Goal: Task Accomplishment & Management: Use online tool/utility

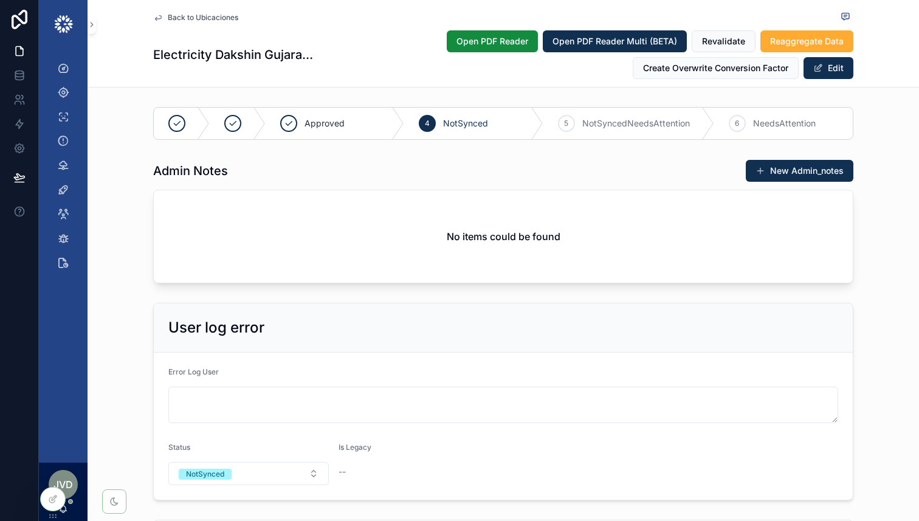
scroll to position [2066, 0]
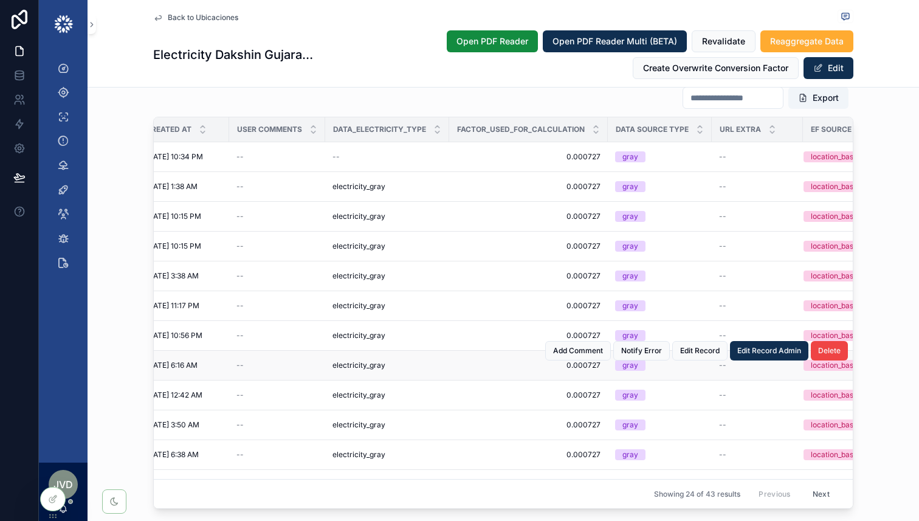
scroll to position [1935, 0]
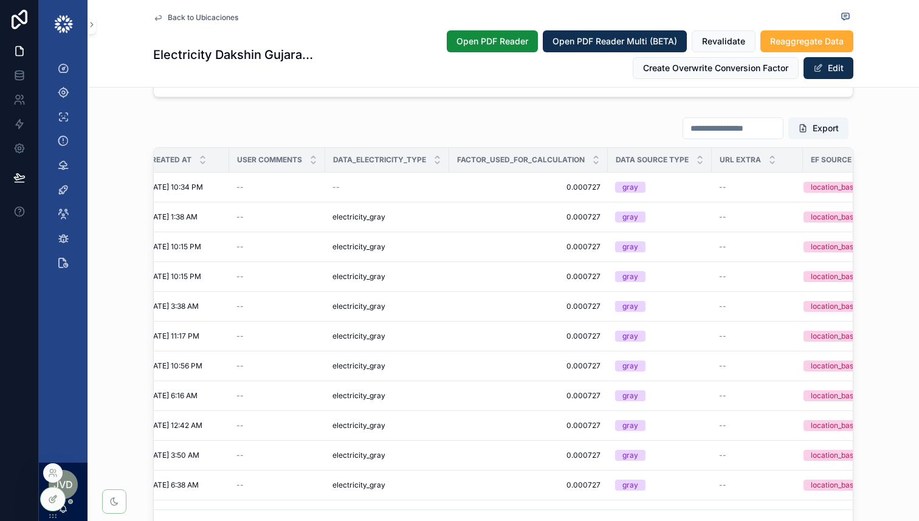
click at [54, 501] on icon at bounding box center [53, 499] width 10 height 10
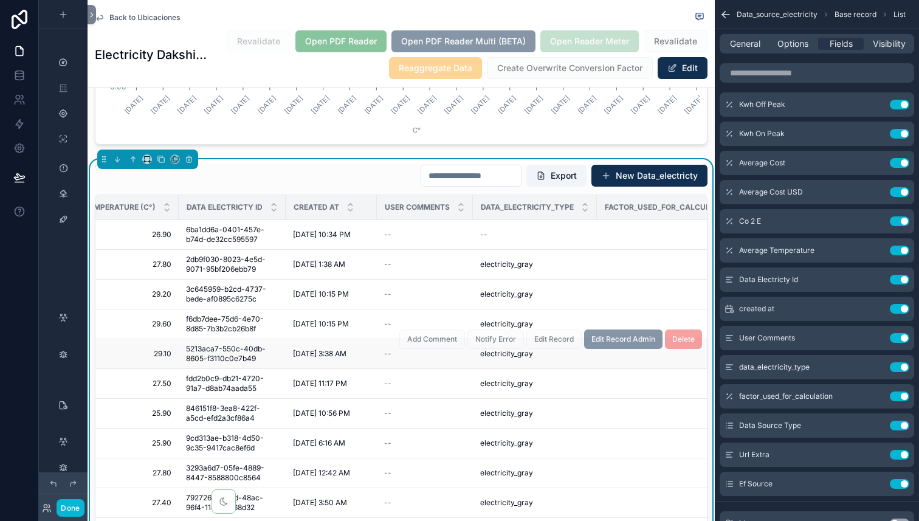
scroll to position [0, 1682]
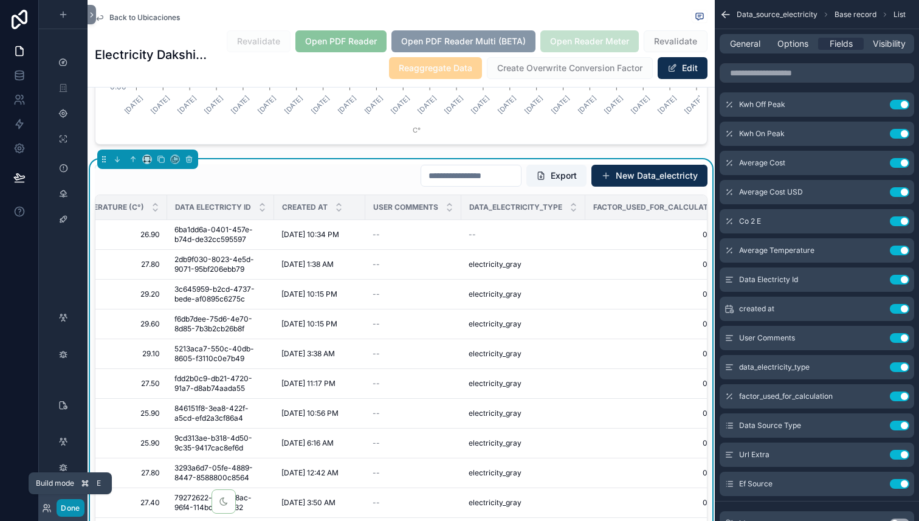
click at [71, 508] on button "Done" at bounding box center [70, 508] width 27 height 18
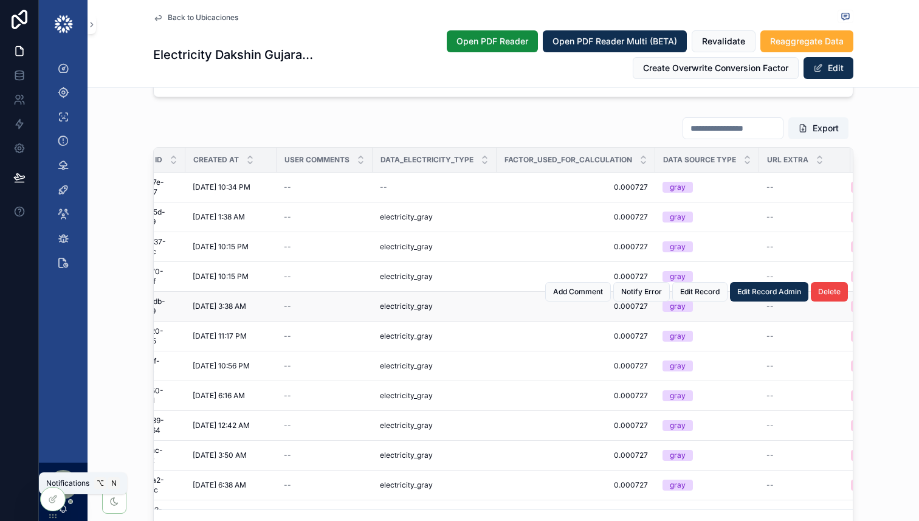
scroll to position [0, 1876]
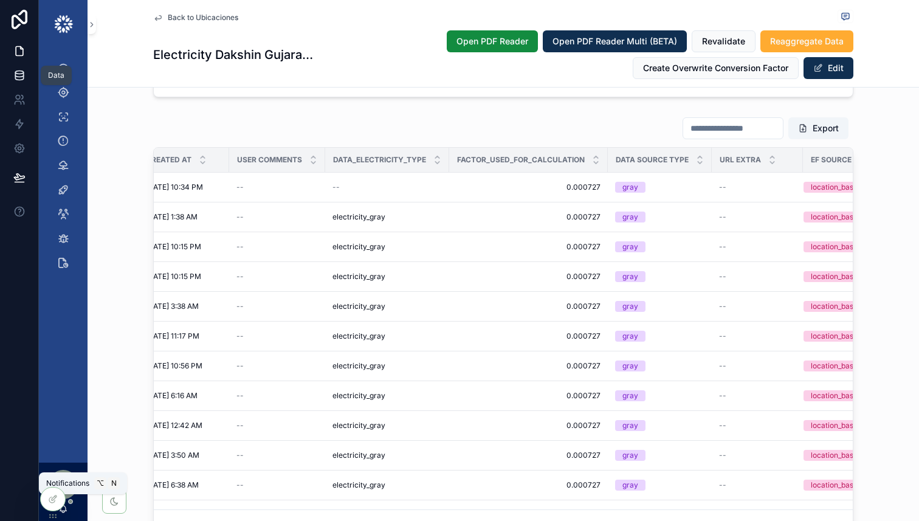
click at [21, 78] on icon at bounding box center [19, 75] width 12 height 12
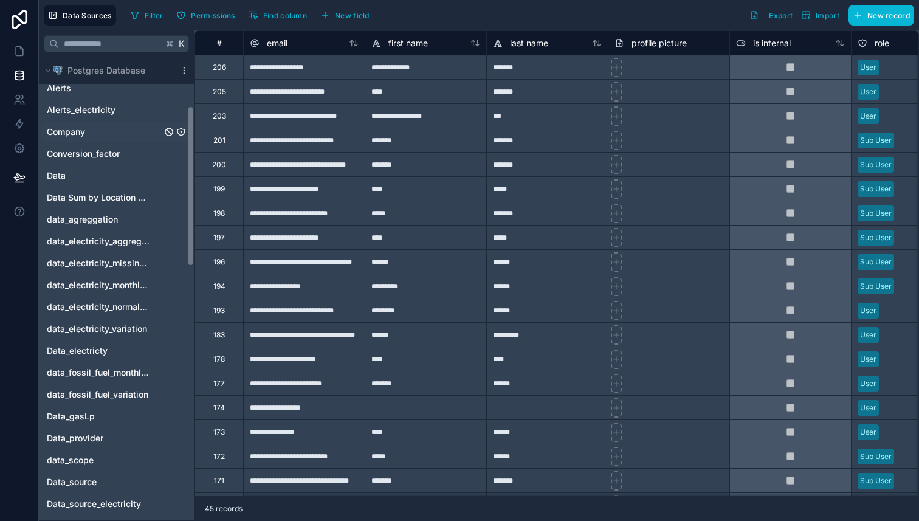
scroll to position [140, 0]
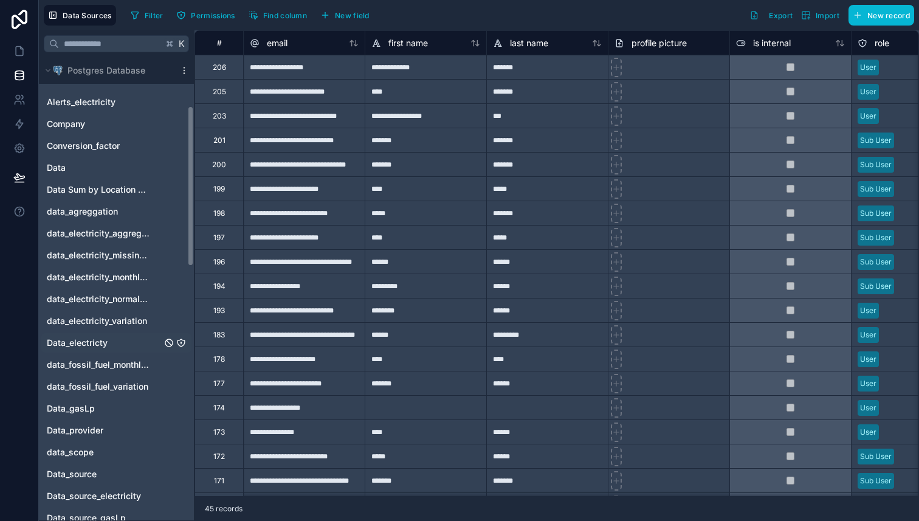
click at [87, 340] on span "Data_electricty" at bounding box center [77, 343] width 61 height 12
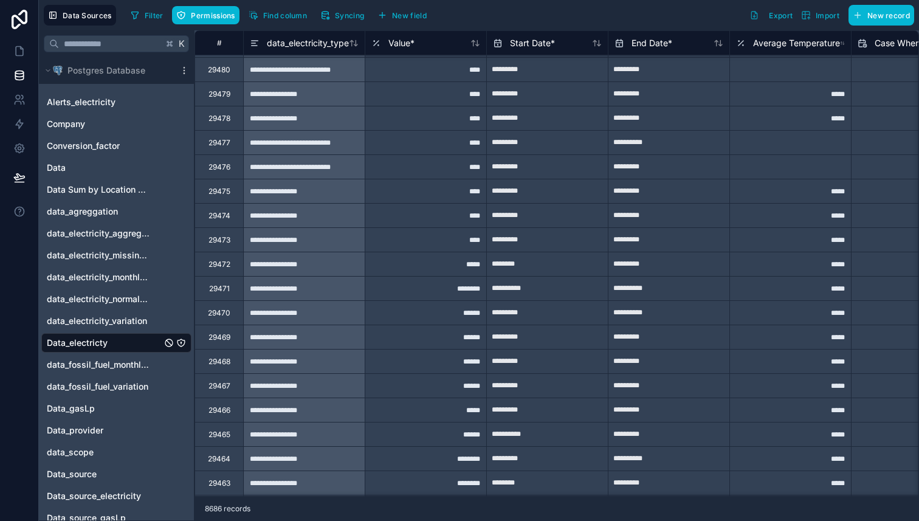
scroll to position [675, 0]
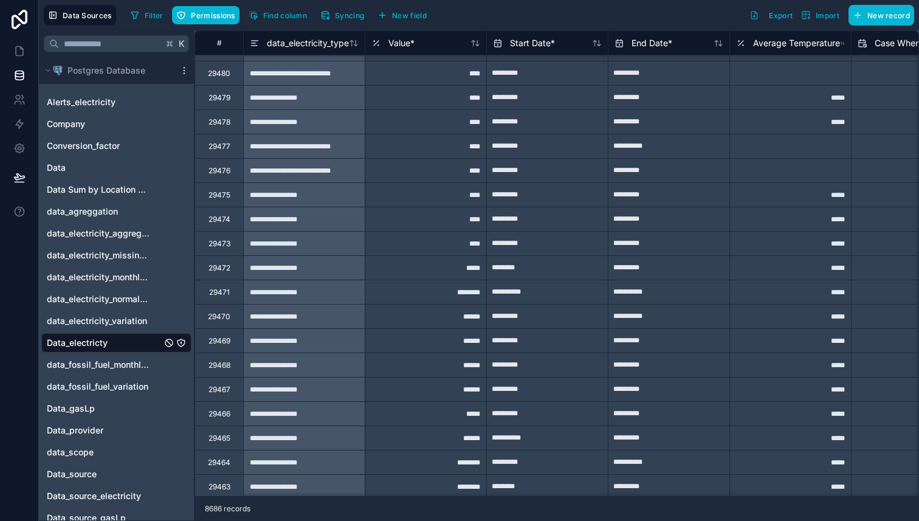
click at [320, 153] on div "**********" at bounding box center [304, 146] width 122 height 24
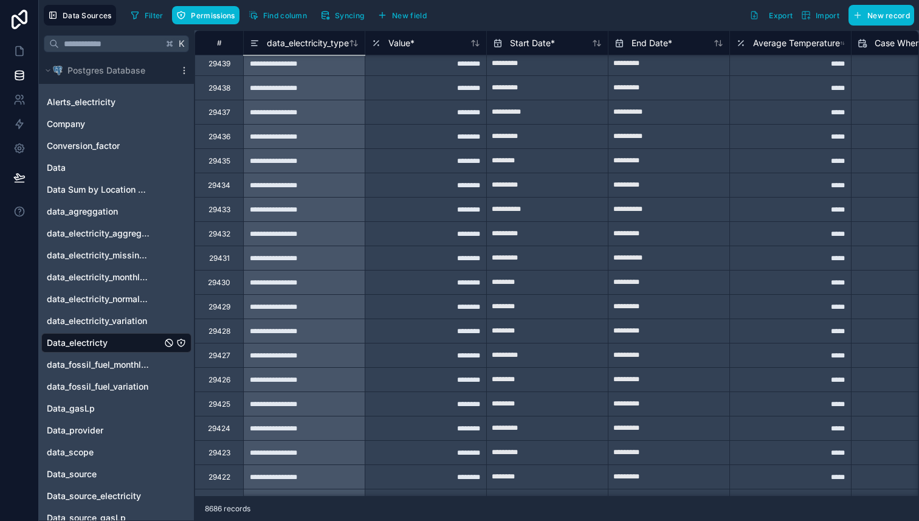
scroll to position [478, 0]
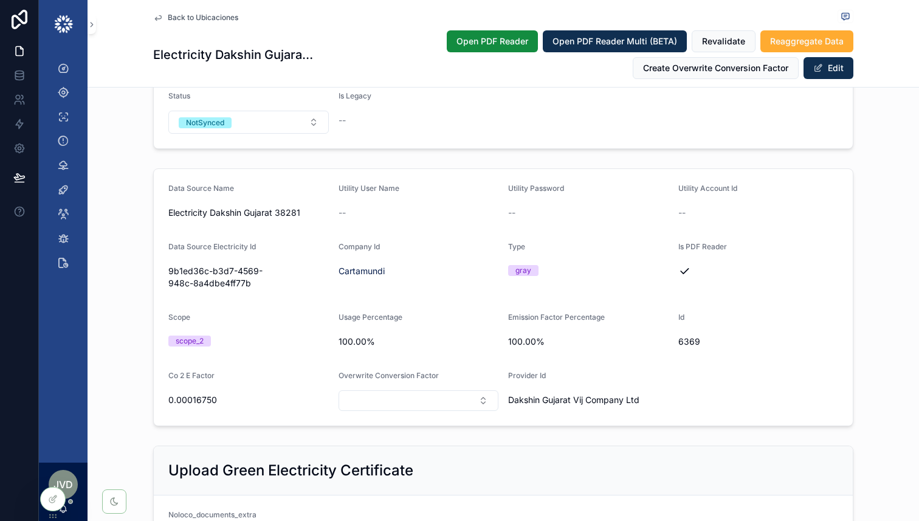
scroll to position [352, 0]
click at [683, 342] on span "6369" at bounding box center [758, 341] width 161 height 12
copy span "6369"
click at [17, 78] on icon at bounding box center [19, 75] width 12 height 12
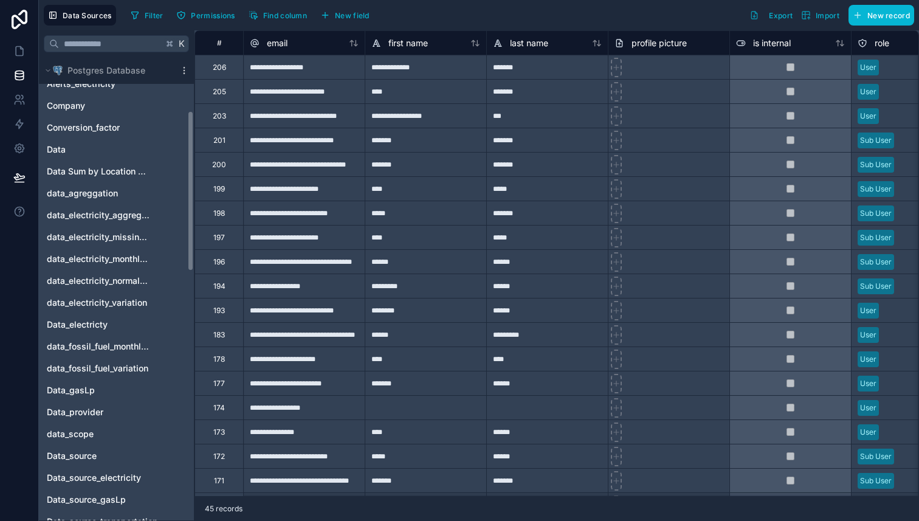
scroll to position [164, 0]
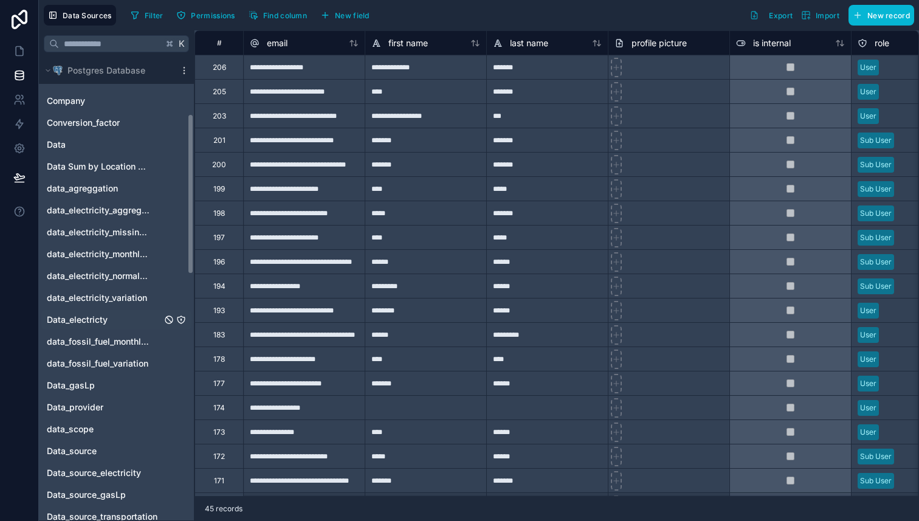
click at [102, 322] on span "Data_electricty" at bounding box center [77, 320] width 61 height 12
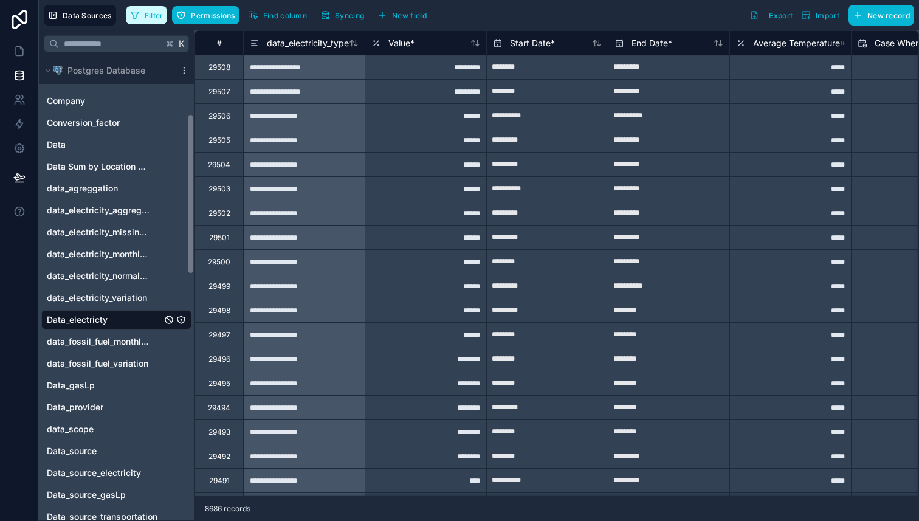
click at [144, 22] on button "Filter" at bounding box center [147, 15] width 42 height 18
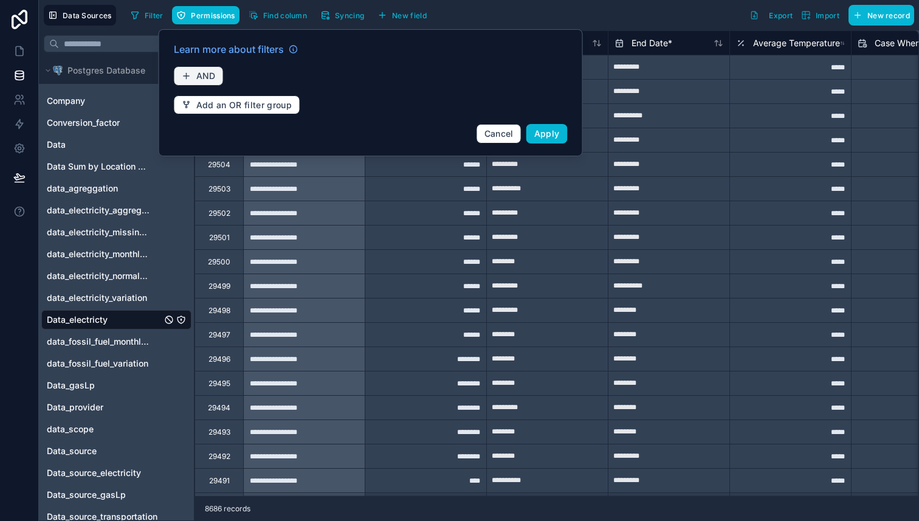
click at [206, 79] on span "AND" at bounding box center [205, 76] width 19 height 11
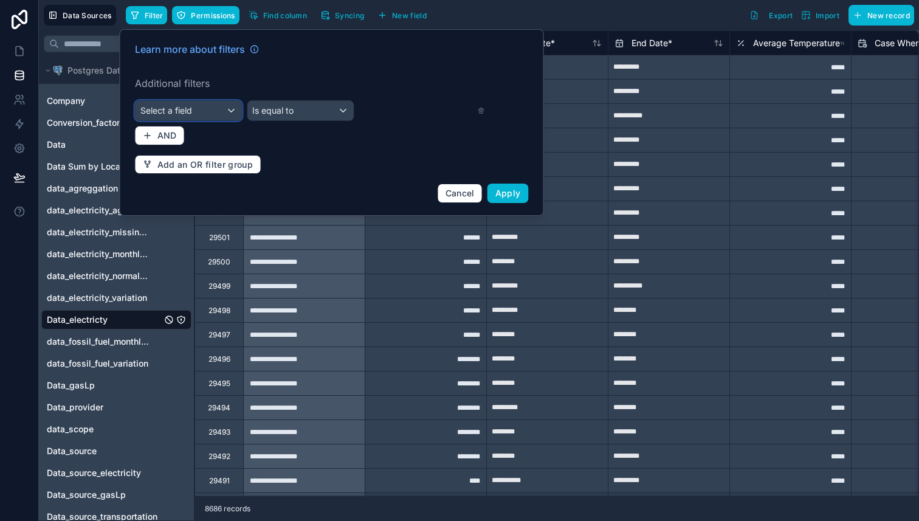
click at [206, 107] on div "Select a field" at bounding box center [189, 110] width 106 height 19
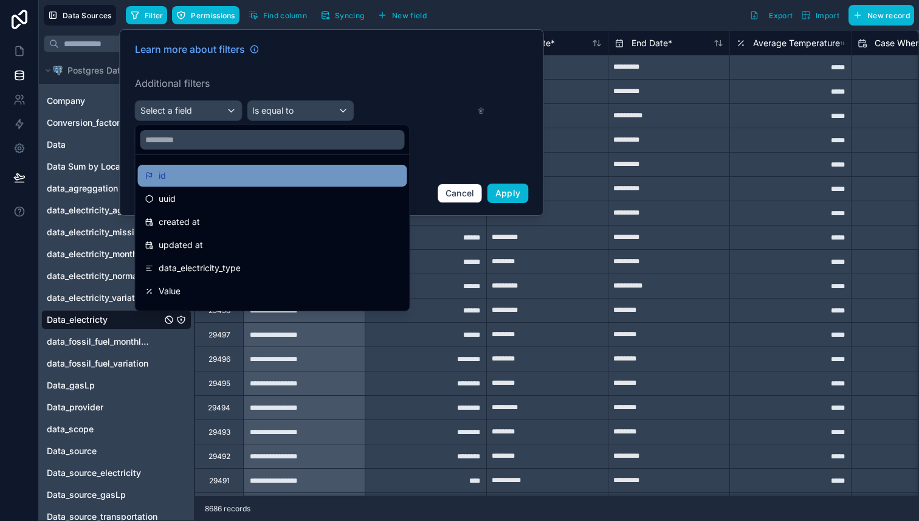
click at [195, 172] on div "id" at bounding box center [272, 175] width 255 height 15
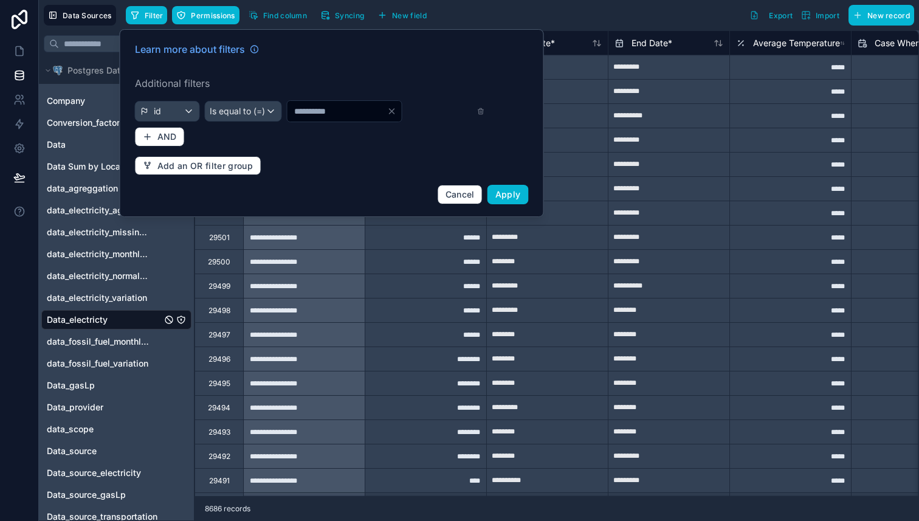
click at [336, 112] on input "*" at bounding box center [337, 111] width 100 height 17
paste input "****"
type input "****"
click at [157, 105] on div "id" at bounding box center [168, 111] width 64 height 19
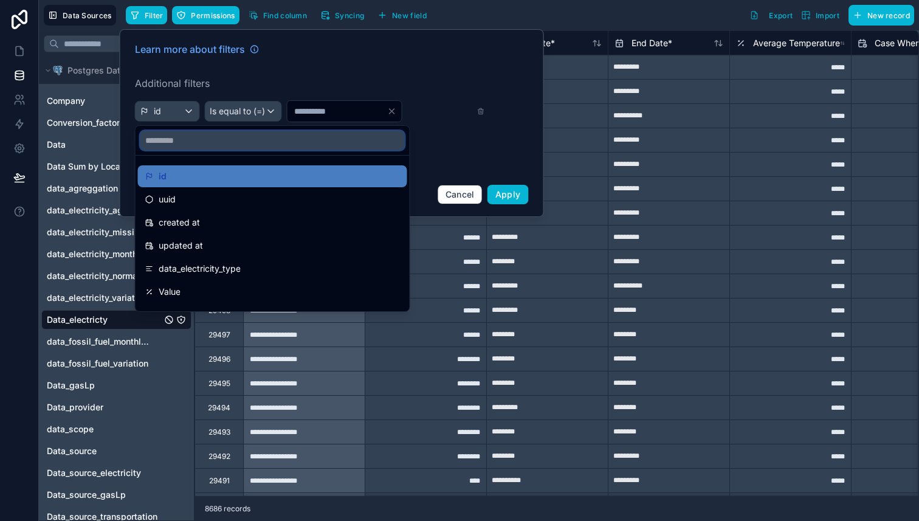
click at [195, 140] on input "text" at bounding box center [272, 140] width 264 height 19
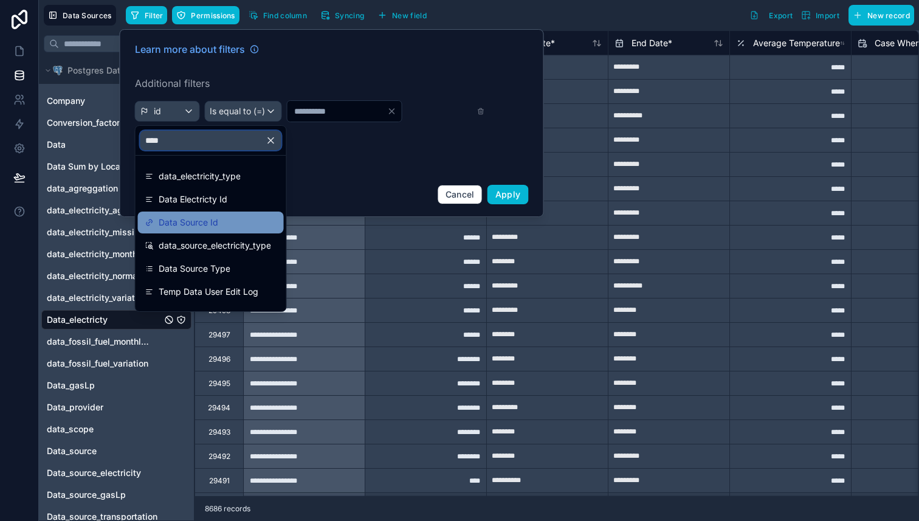
type input "****"
click at [212, 220] on span "Data Source Id" at bounding box center [189, 222] width 60 height 15
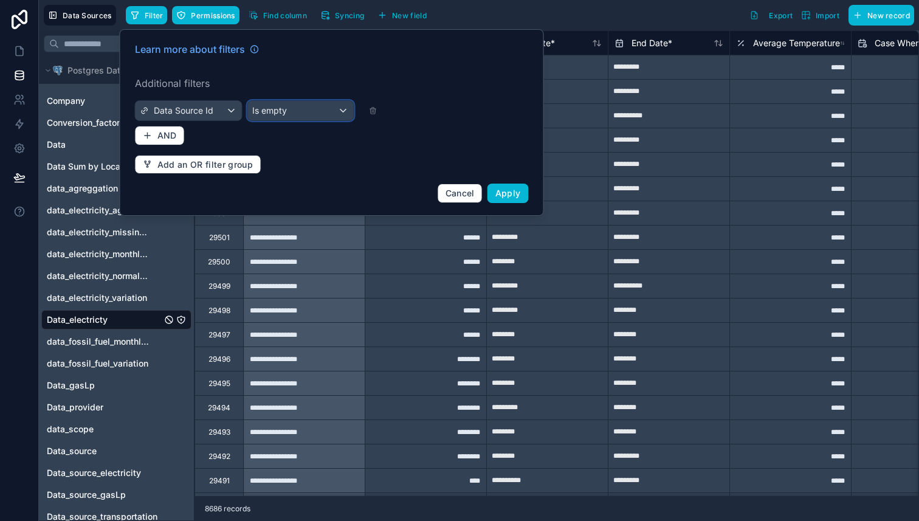
click at [318, 114] on div "Is empty" at bounding box center [300, 110] width 106 height 19
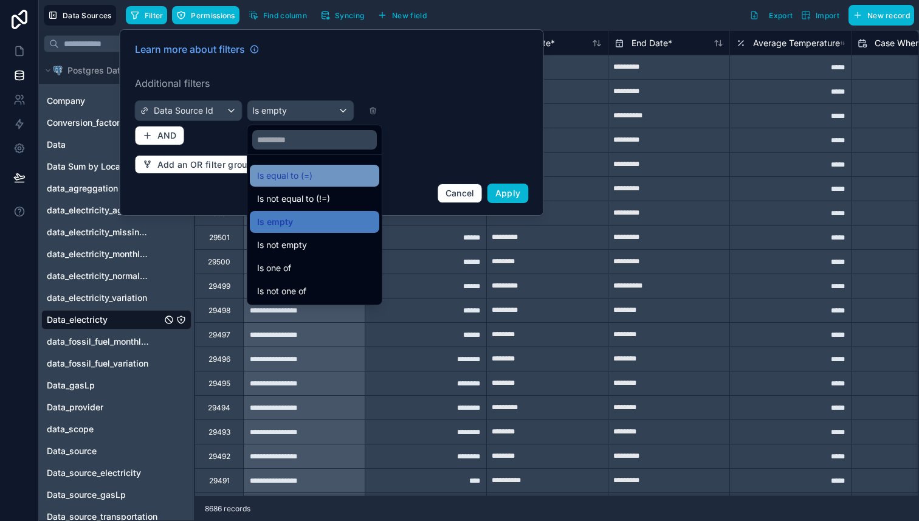
click at [307, 179] on span "Is equal to (=)" at bounding box center [284, 175] width 55 height 15
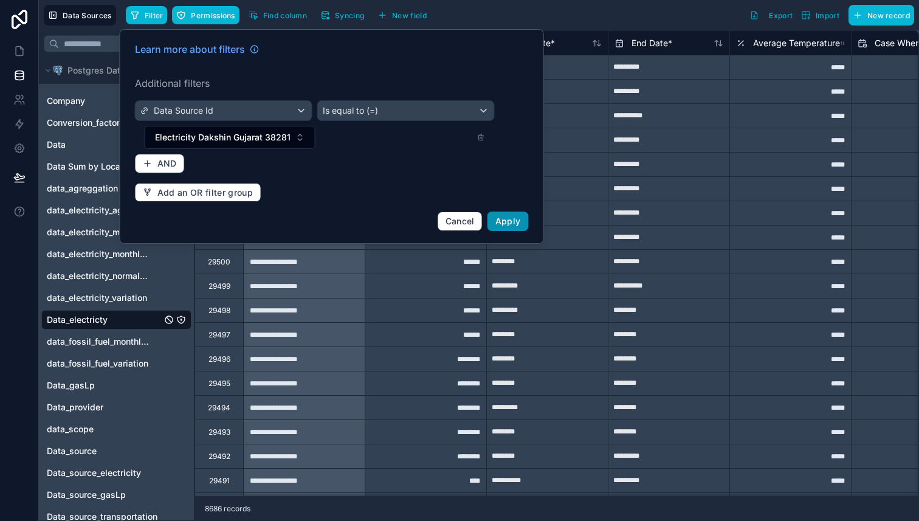
click at [515, 226] on span "Apply" at bounding box center [508, 221] width 26 height 10
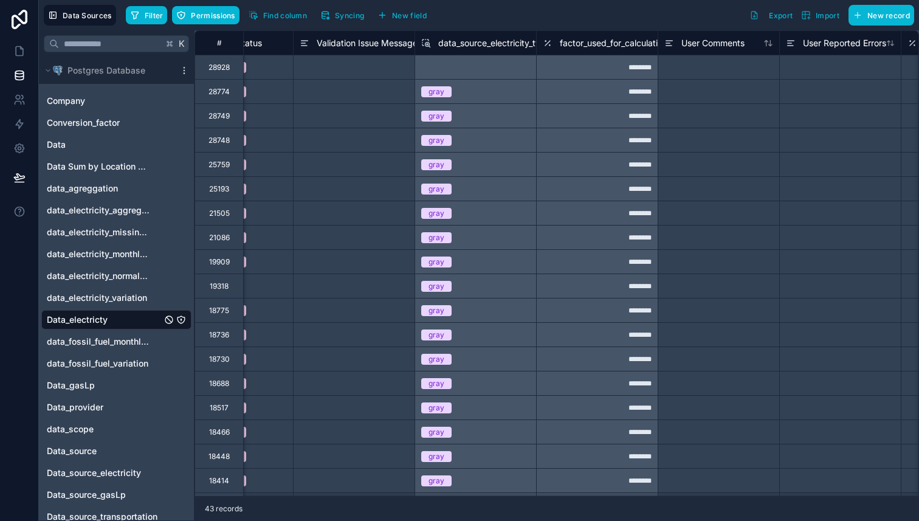
scroll to position [0, 3118]
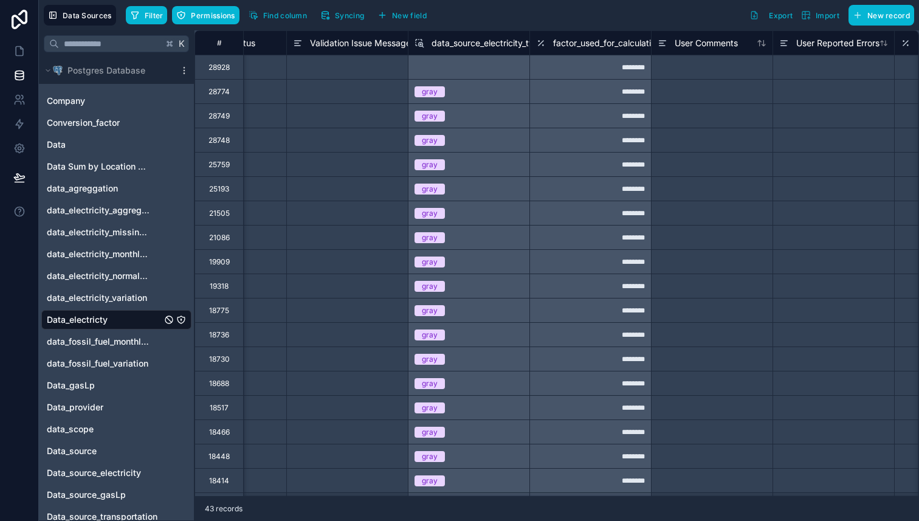
click at [478, 45] on span "data_source_electricity_type" at bounding box center [488, 43] width 112 height 12
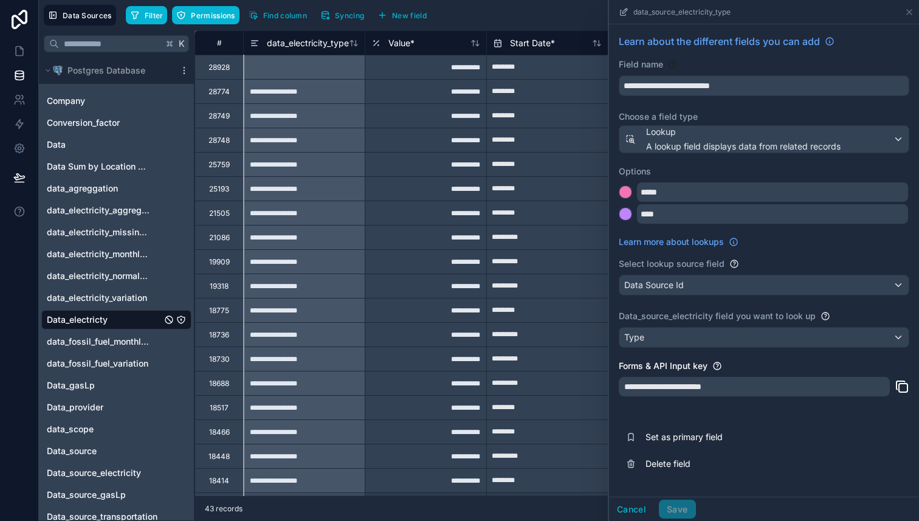
click at [305, 50] on div "data_electricity_type" at bounding box center [304, 42] width 122 height 24
click at [308, 41] on span "data_electricity_type" at bounding box center [308, 43] width 82 height 12
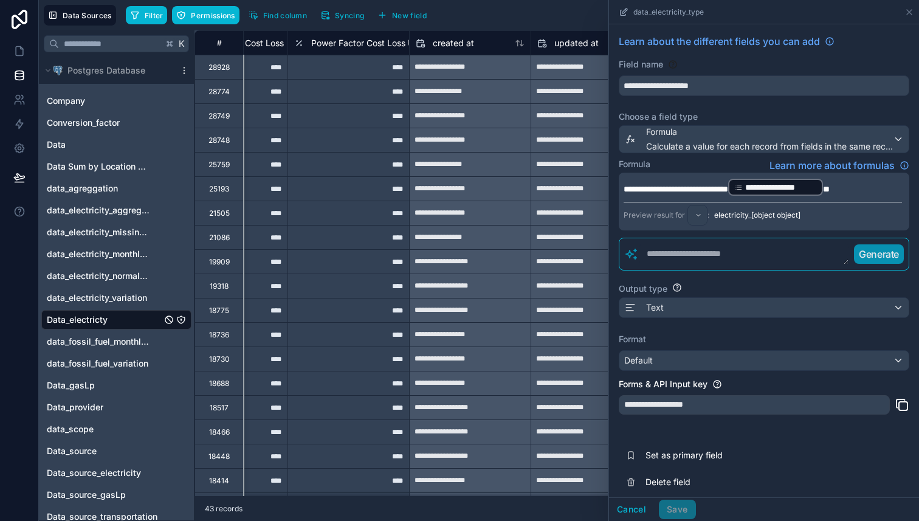
scroll to position [0, 5039]
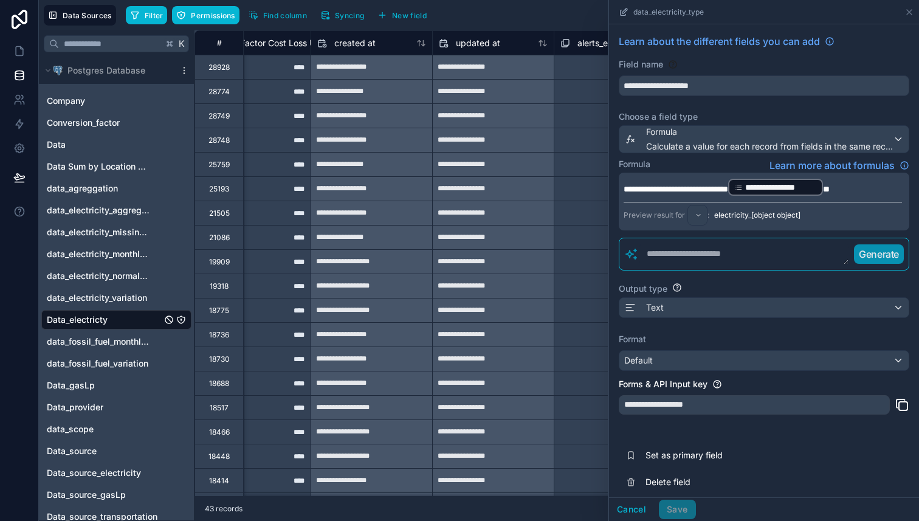
click at [816, 184] on span "**********" at bounding box center [781, 187] width 72 height 12
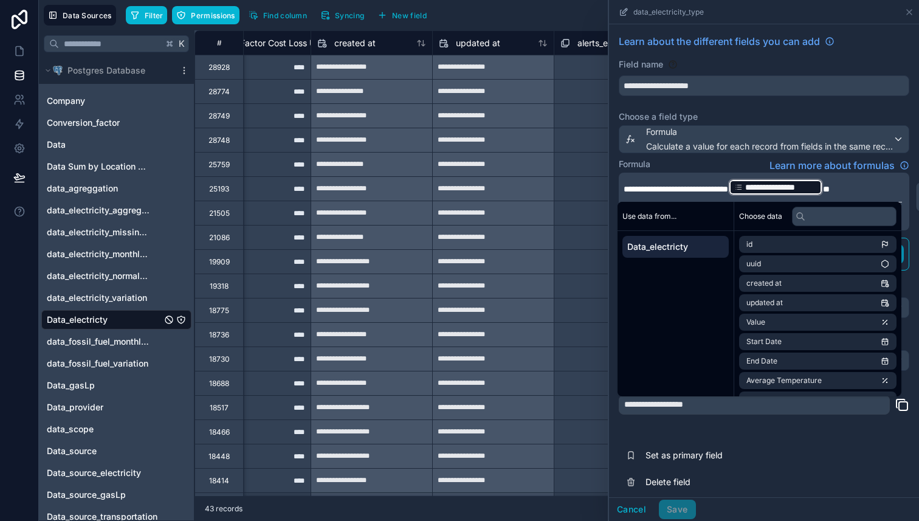
click at [518, 156] on div "**********" at bounding box center [493, 164] width 121 height 19
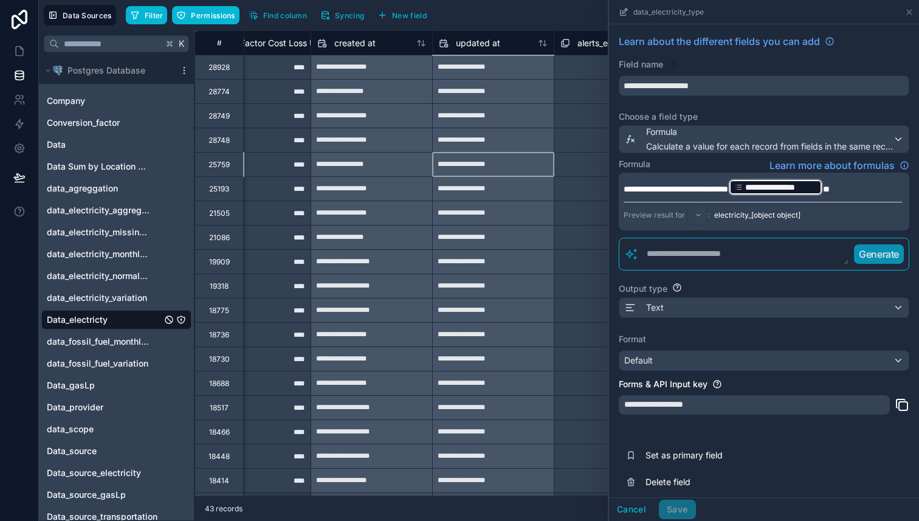
click at [491, 170] on div "**********" at bounding box center [493, 164] width 121 height 19
click at [508, 241] on div "**********" at bounding box center [493, 237] width 121 height 19
click at [817, 187] on span "**********" at bounding box center [781, 187] width 72 height 12
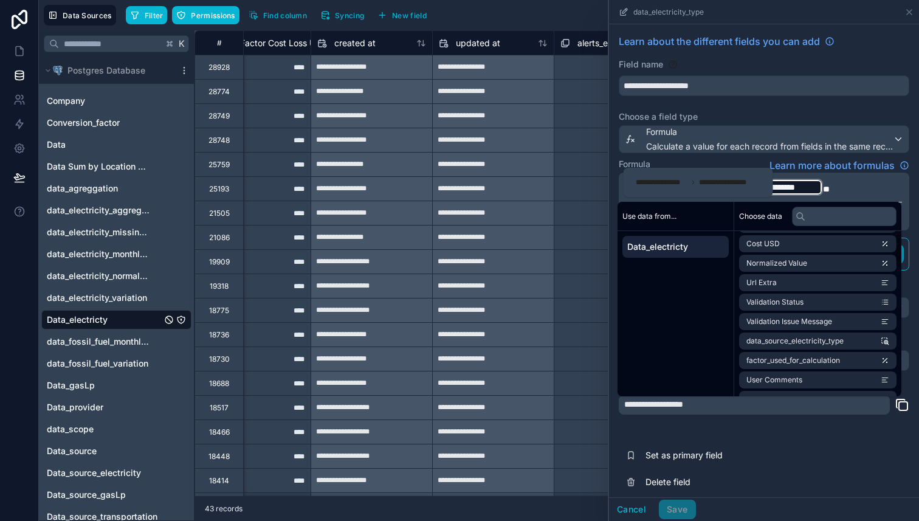
scroll to position [640, 0]
click at [656, 431] on div "**********" at bounding box center [764, 264] width 310 height 481
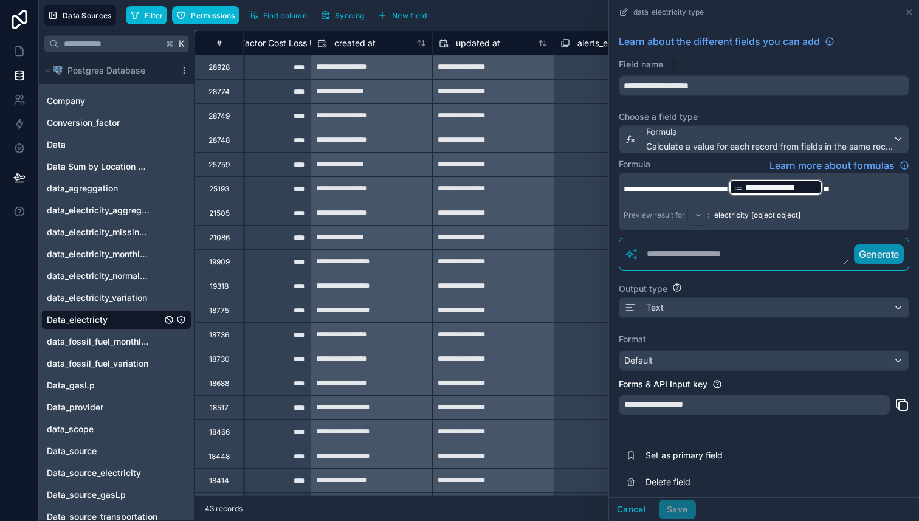
click at [680, 509] on div "Cancel Save" at bounding box center [652, 509] width 87 height 19
click at [909, 12] on icon at bounding box center [909, 12] width 5 height 5
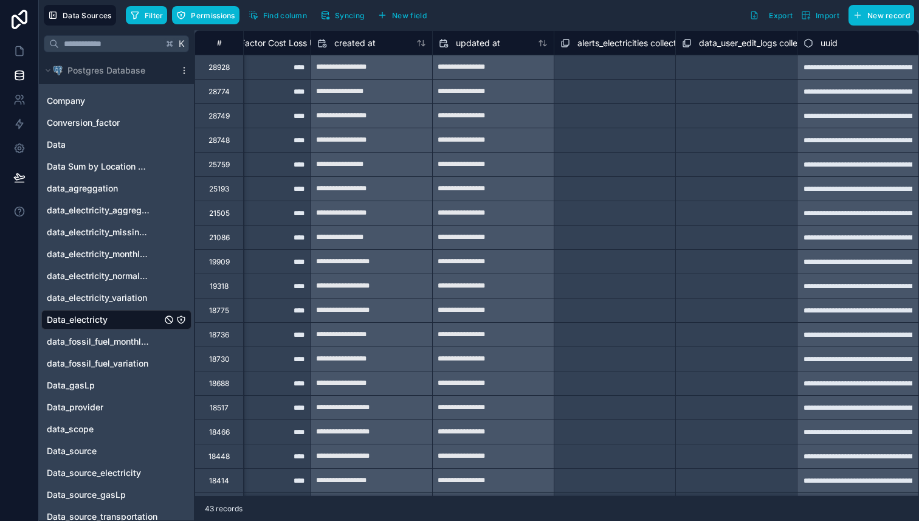
click at [647, 160] on div "Select a alerts_electricities collection" at bounding box center [615, 165] width 109 height 19
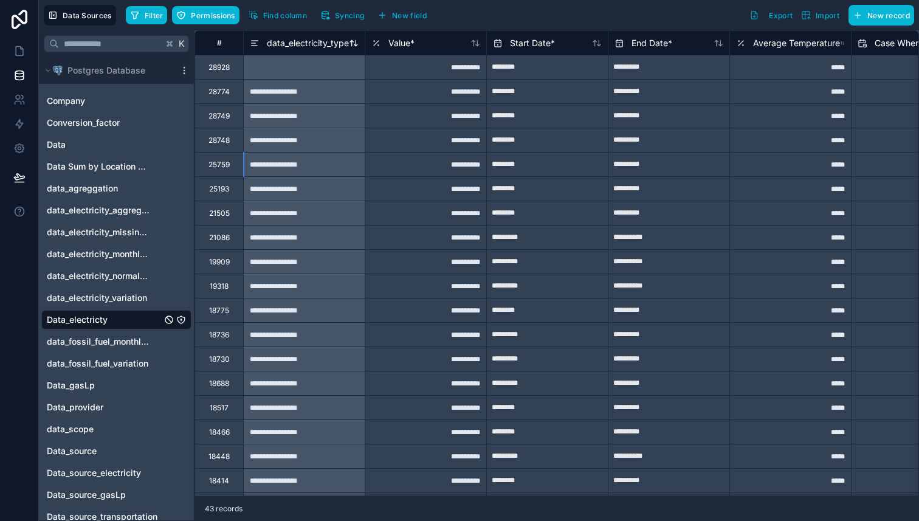
click at [320, 47] on span "data_electricity_type" at bounding box center [308, 43] width 82 height 12
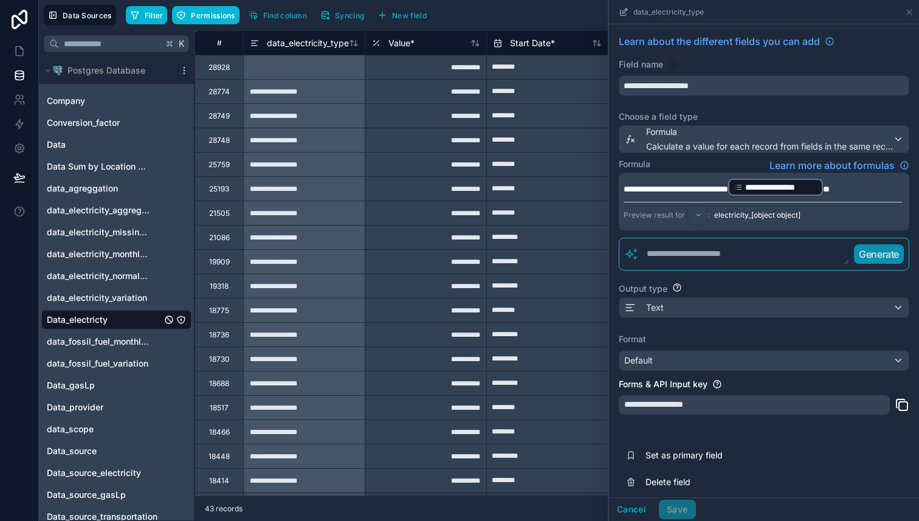
click at [830, 189] on span "**" at bounding box center [826, 189] width 7 height 9
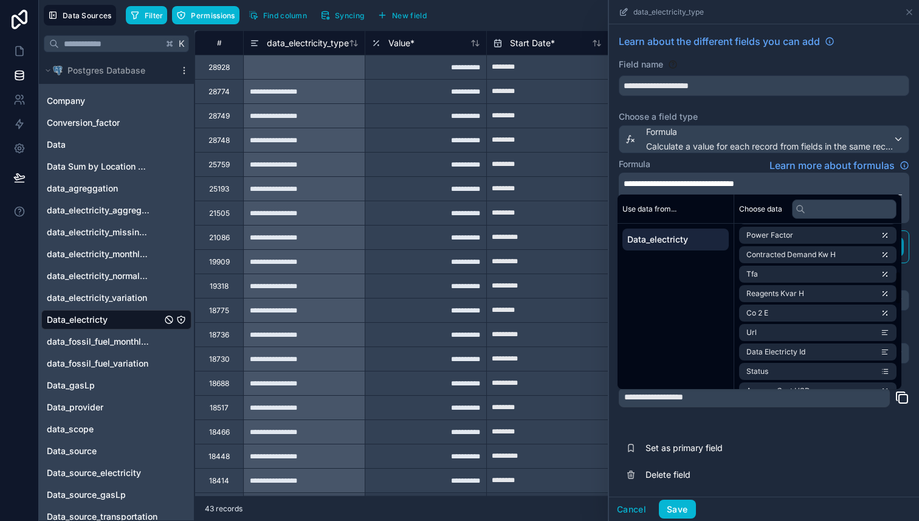
scroll to position [246, 0]
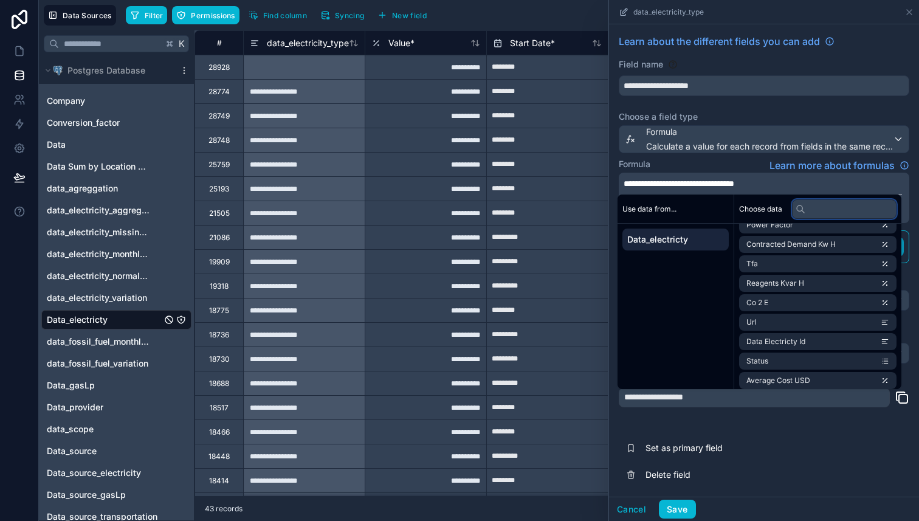
click at [849, 212] on input "text" at bounding box center [844, 208] width 105 height 19
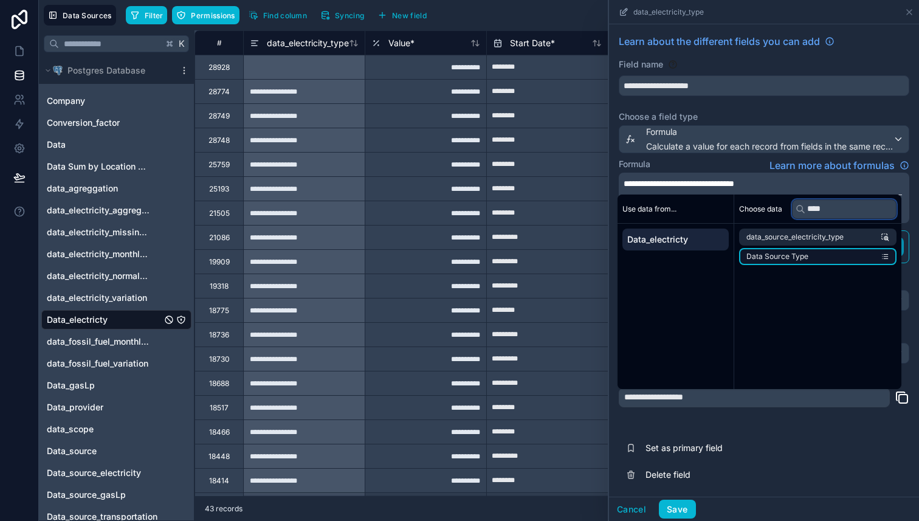
type input "****"
click at [838, 254] on li "Data Source Type" at bounding box center [817, 256] width 157 height 17
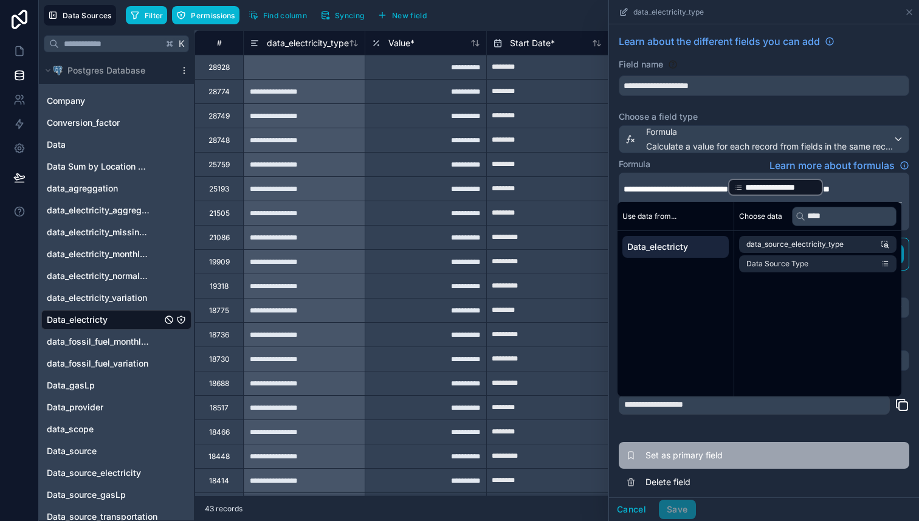
click at [812, 443] on button "Set as primary field" at bounding box center [764, 455] width 291 height 27
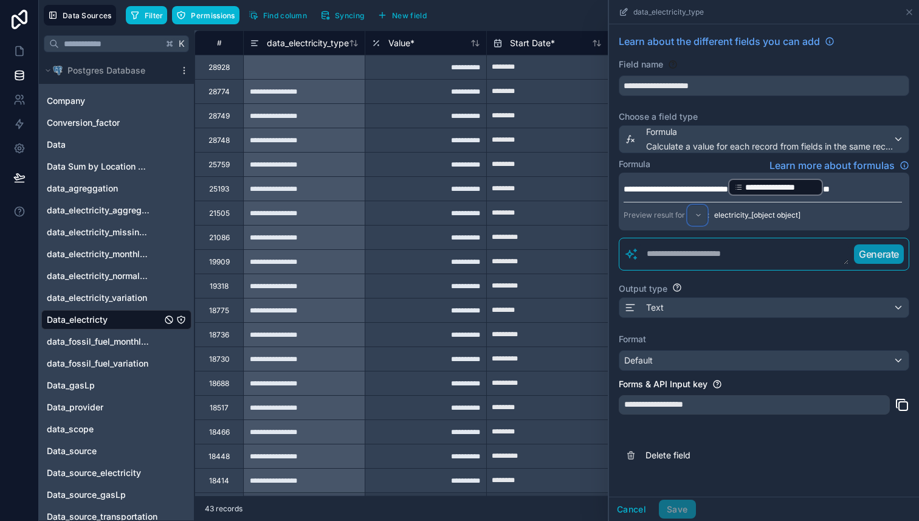
click at [699, 218] on div at bounding box center [697, 214] width 19 height 19
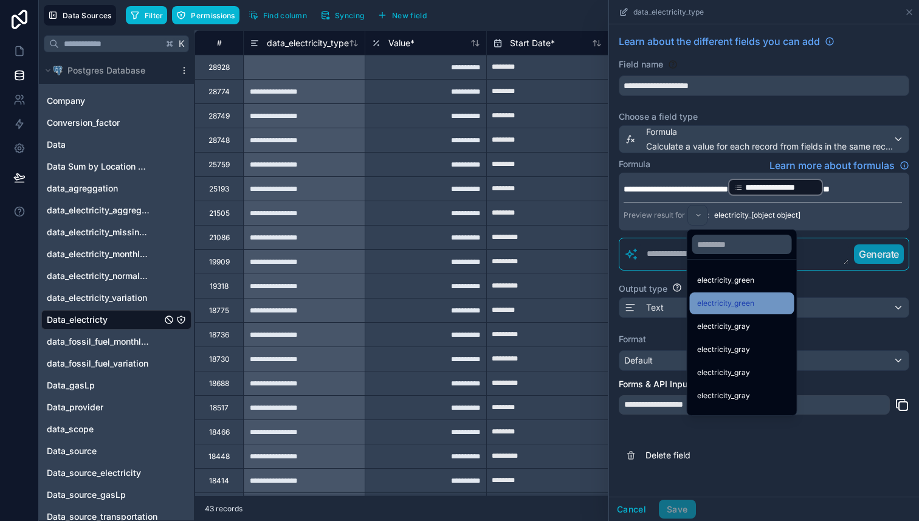
click at [741, 305] on span "electricity_green" at bounding box center [725, 303] width 57 height 15
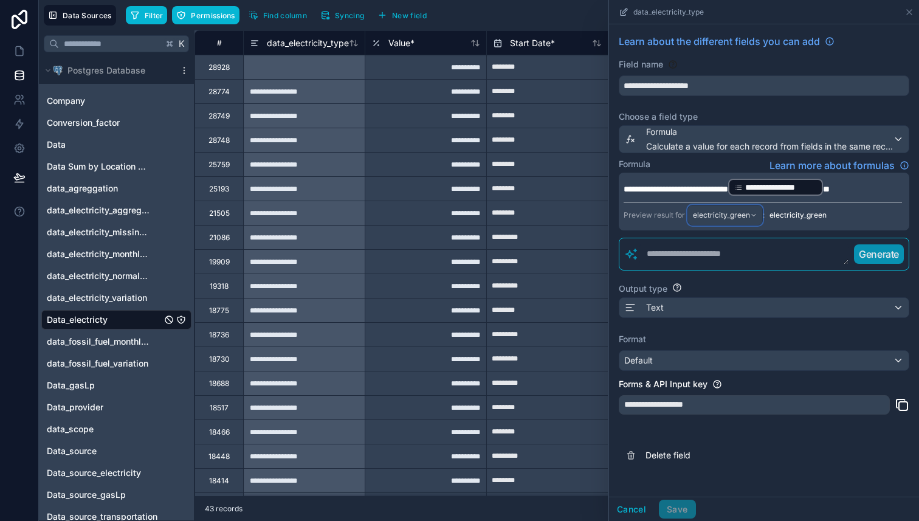
click at [730, 213] on span "electricity_green" at bounding box center [721, 215] width 57 height 10
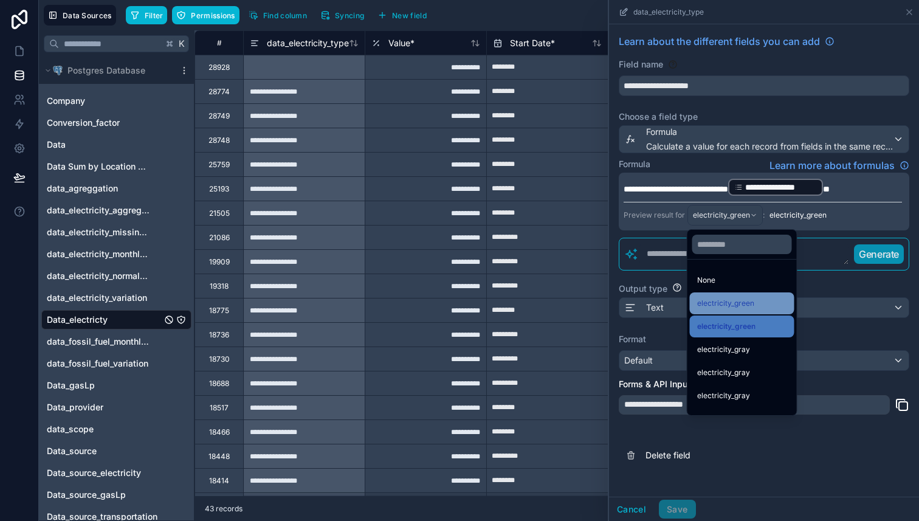
click at [731, 297] on span "electricity_green" at bounding box center [725, 303] width 57 height 15
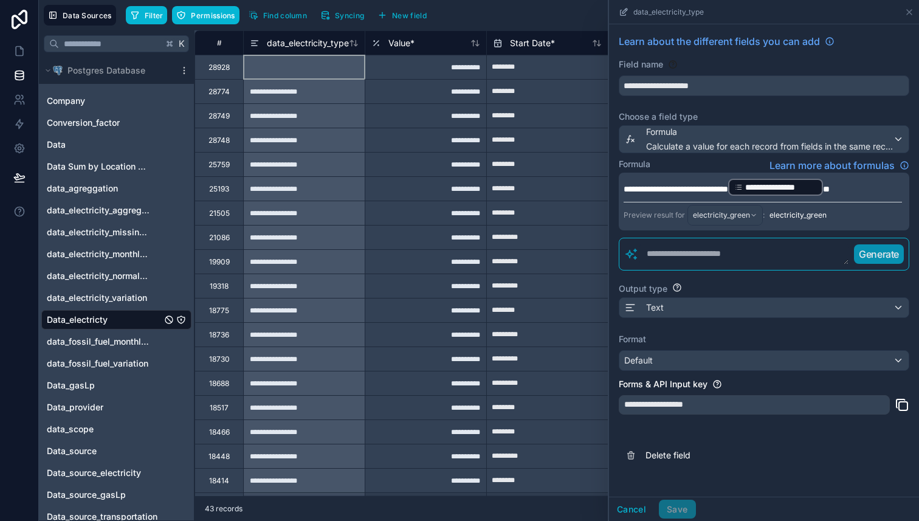
click at [295, 63] on div at bounding box center [304, 67] width 122 height 24
click at [668, 503] on div "Cancel Save" at bounding box center [652, 509] width 87 height 19
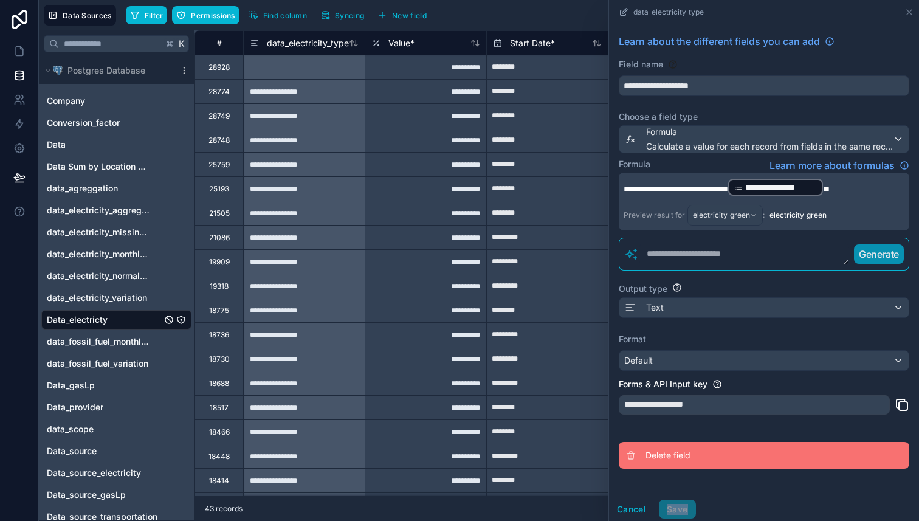
click at [827, 455] on button "Delete field" at bounding box center [764, 455] width 291 height 27
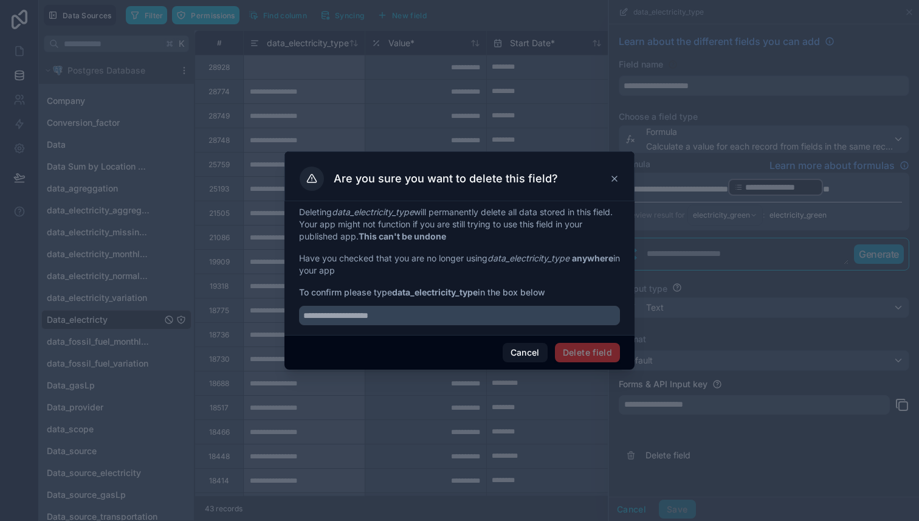
click at [616, 177] on icon at bounding box center [614, 178] width 5 height 5
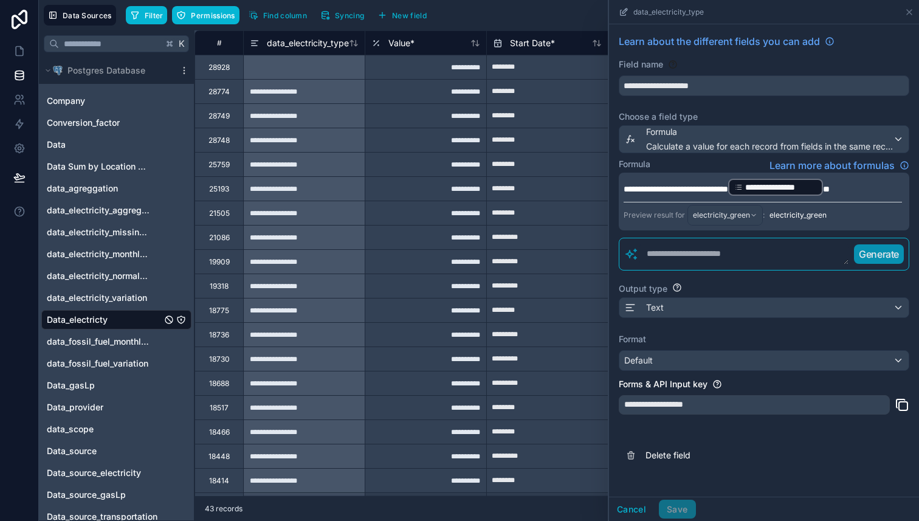
click at [765, 291] on div "Output type" at bounding box center [764, 289] width 291 height 12
click at [640, 514] on button "Cancel" at bounding box center [631, 509] width 45 height 19
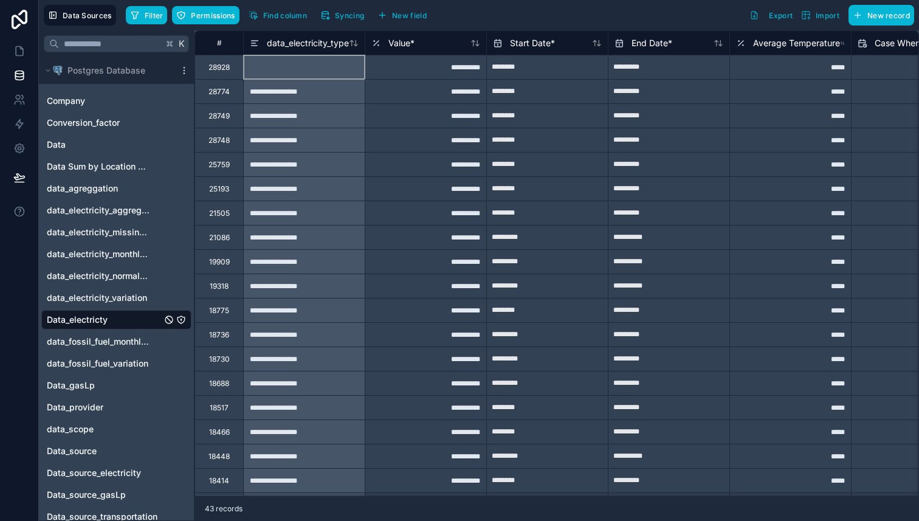
click at [286, 67] on div at bounding box center [304, 67] width 122 height 24
click at [295, 44] on span "data_electricity_type" at bounding box center [308, 43] width 82 height 12
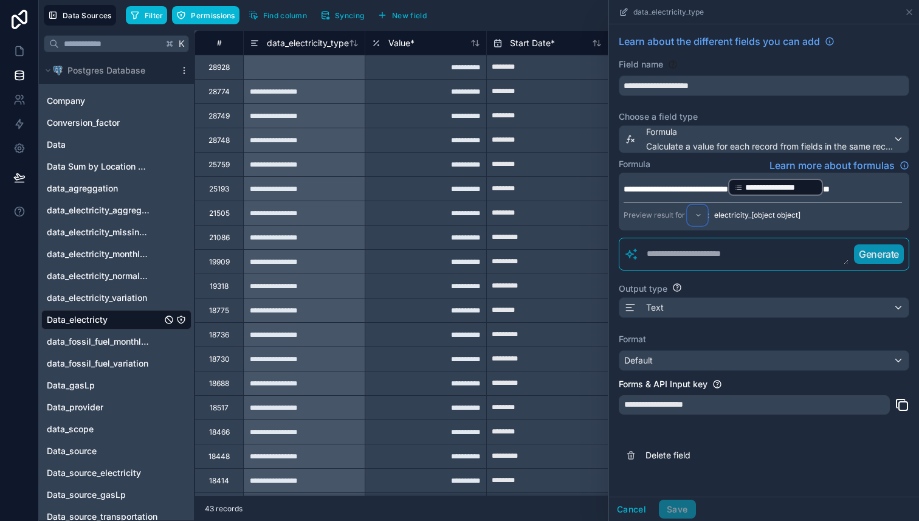
click at [698, 216] on div at bounding box center [697, 214] width 19 height 19
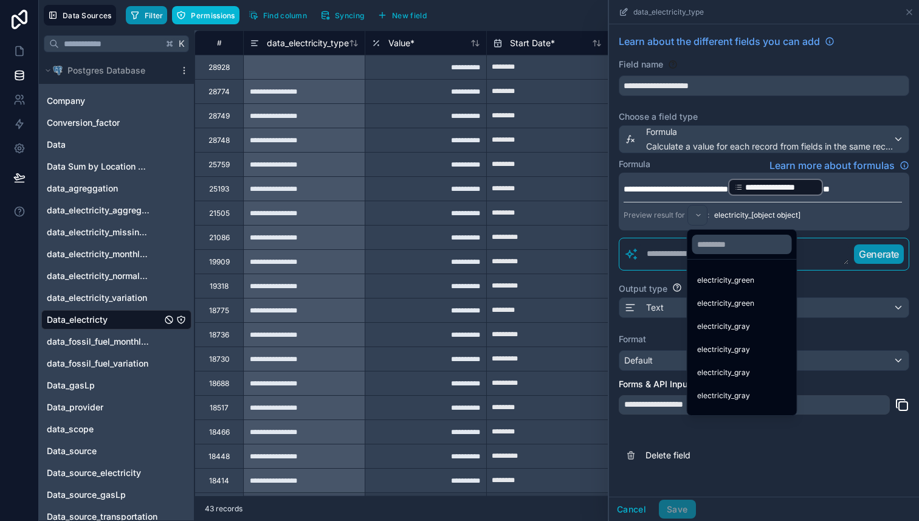
click at [145, 15] on span "Filter" at bounding box center [154, 15] width 19 height 9
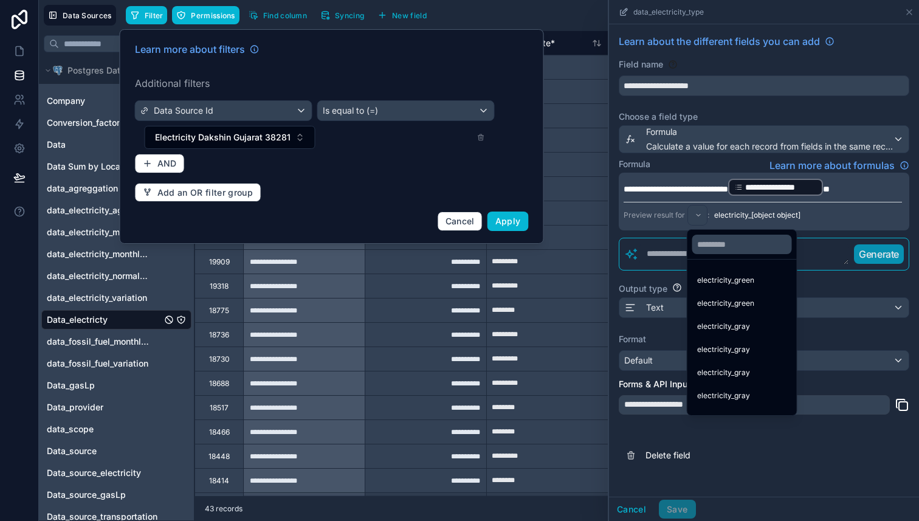
click at [475, 134] on div "Electricity Dakshin Gujarat 38281" at bounding box center [315, 137] width 340 height 23
click at [485, 139] on div "Learn more about filters Additional filters Data Source Id Is equal to (=) Elec…" at bounding box center [332, 137] width 409 height 204
click at [478, 139] on icon at bounding box center [480, 138] width 5 height 5
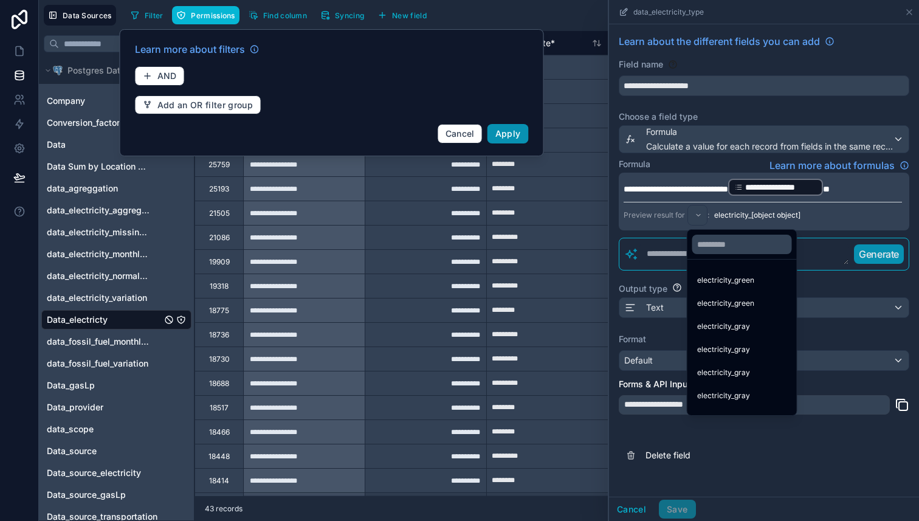
click at [502, 134] on span "Apply" at bounding box center [508, 133] width 26 height 10
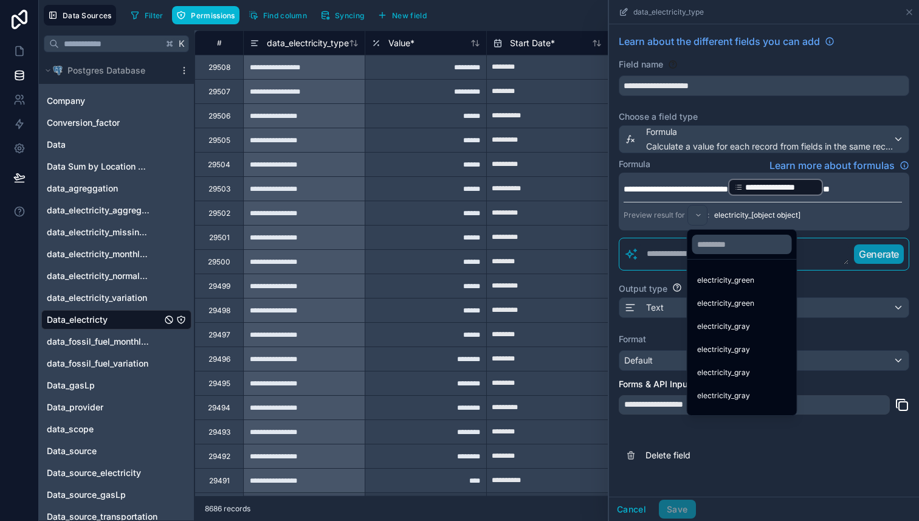
click at [634, 510] on div at bounding box center [764, 260] width 310 height 521
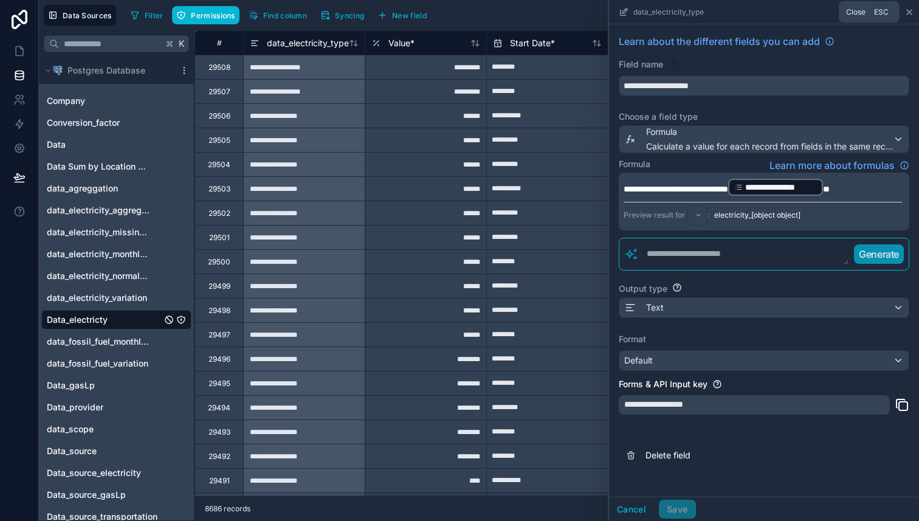
click at [910, 10] on icon at bounding box center [910, 12] width 10 height 10
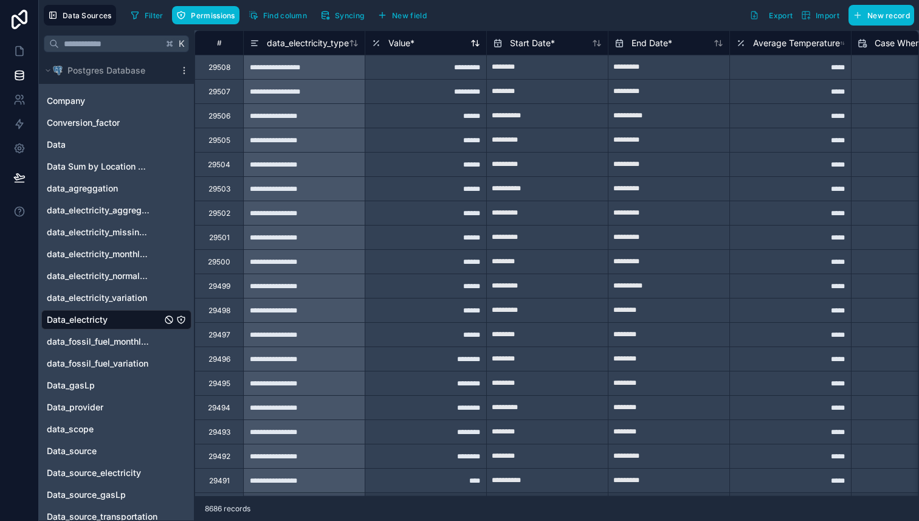
click at [424, 41] on div "Value *" at bounding box center [425, 43] width 109 height 15
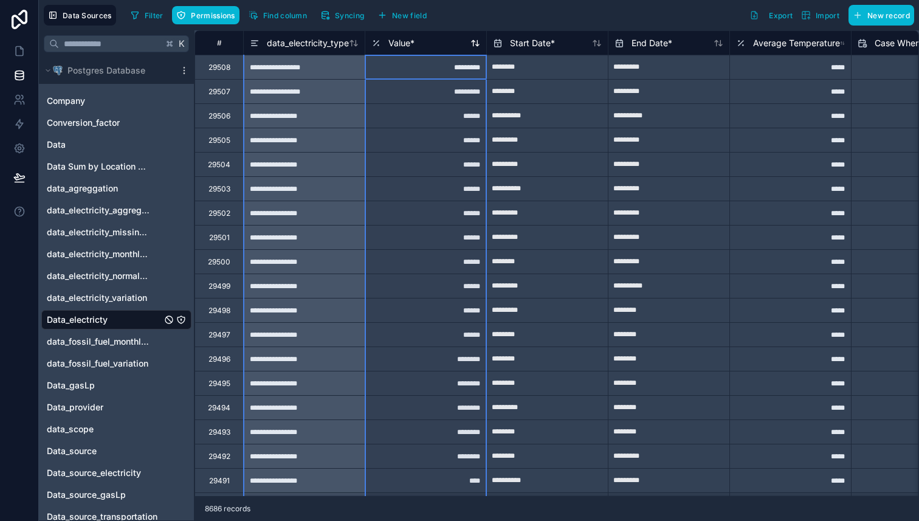
click at [417, 40] on div "Value *" at bounding box center [425, 43] width 109 height 15
click at [421, 46] on div "Value *" at bounding box center [425, 43] width 109 height 15
click at [398, 43] on span "Value *" at bounding box center [401, 43] width 26 height 12
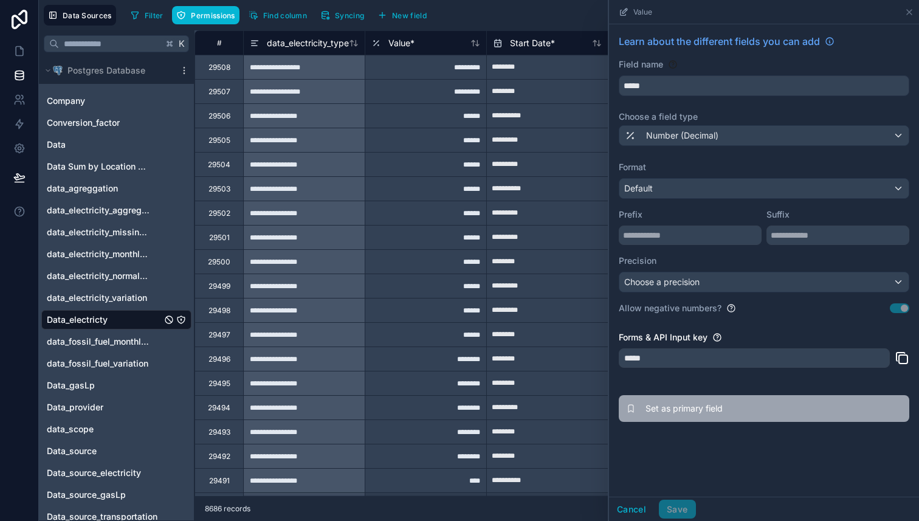
click at [639, 410] on button "Set as primary field" at bounding box center [764, 408] width 291 height 27
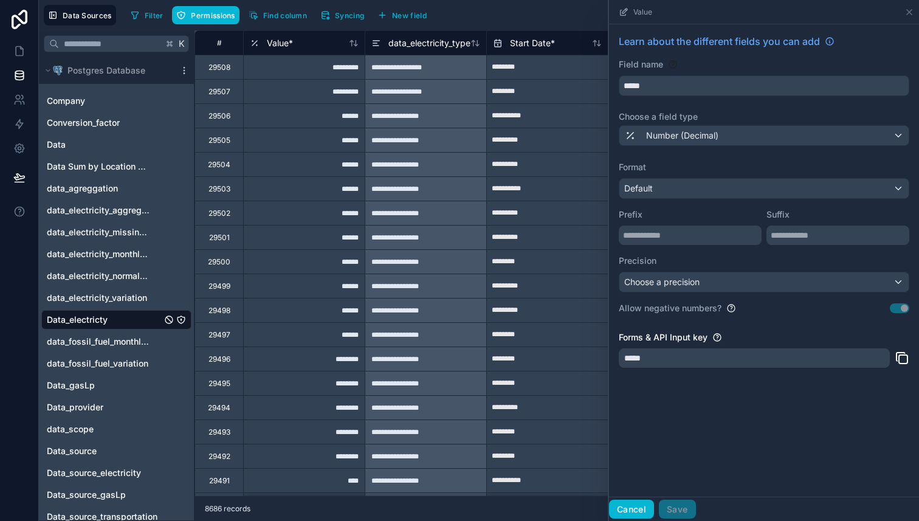
click at [636, 511] on button "Cancel" at bounding box center [631, 509] width 45 height 19
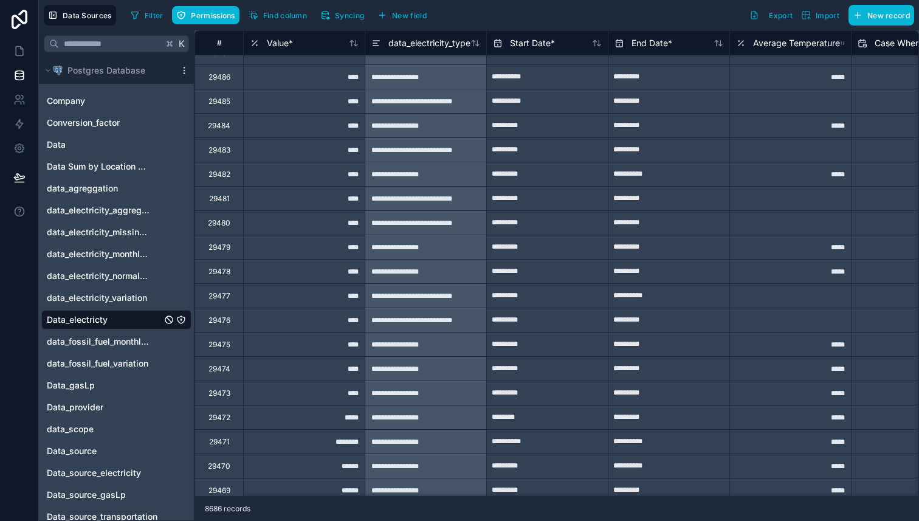
scroll to position [575, 0]
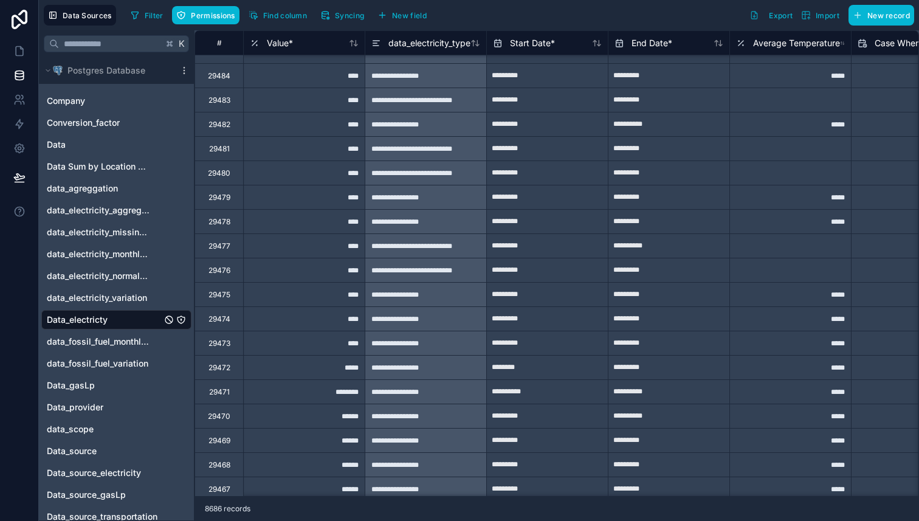
click at [440, 99] on div "**********" at bounding box center [426, 100] width 122 height 24
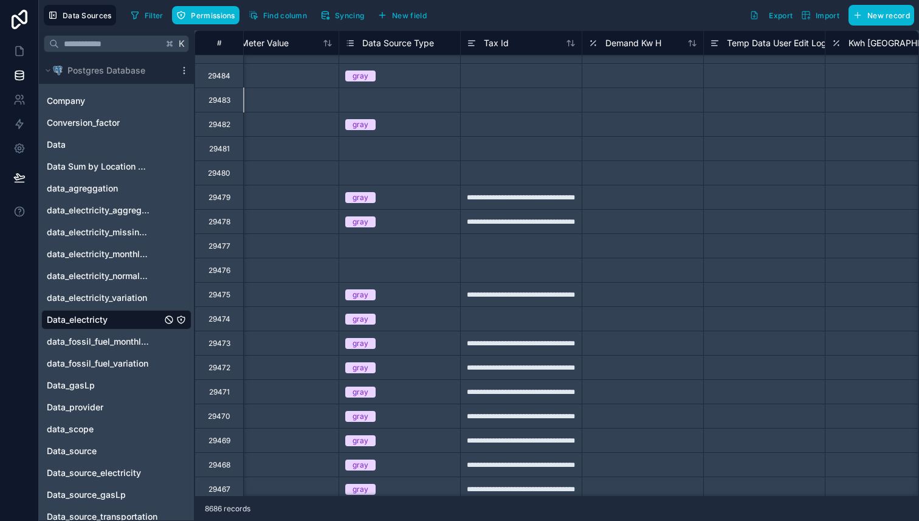
scroll to position [575, 3783]
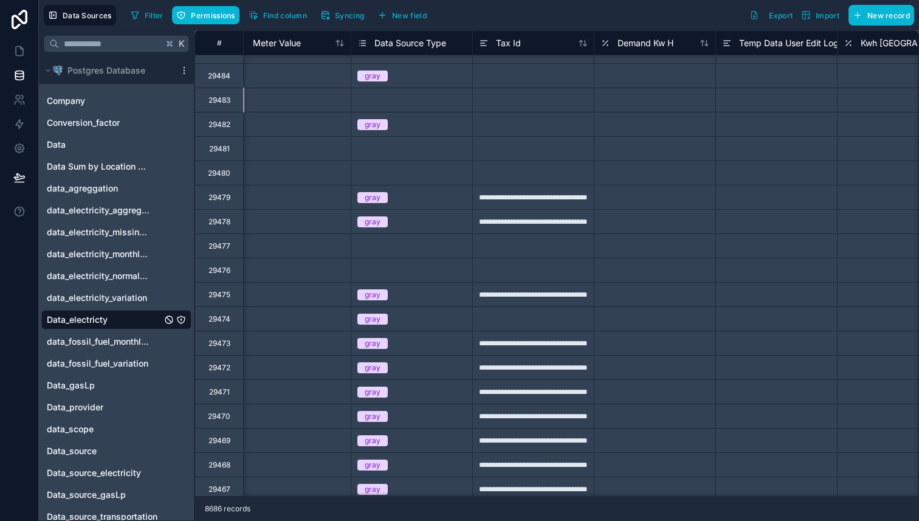
click at [440, 99] on div "Select a Data Source Type" at bounding box center [403, 100] width 92 height 10
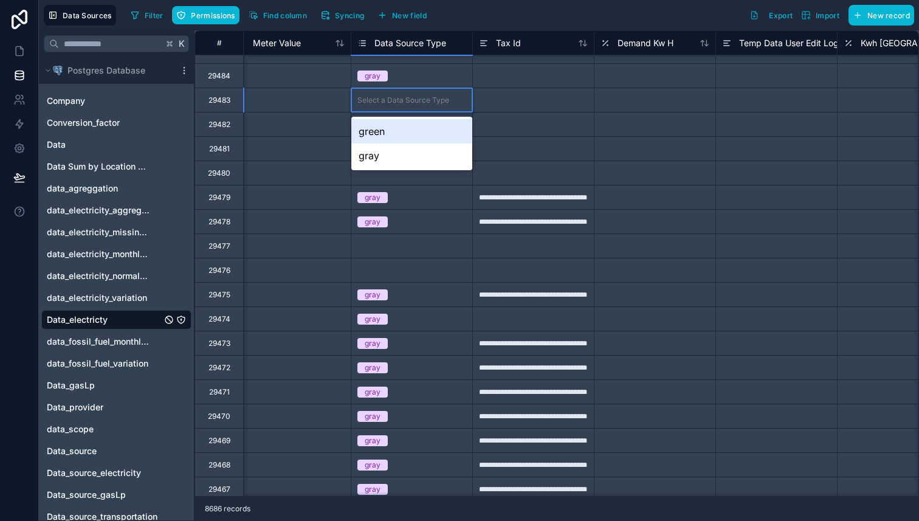
click at [440, 99] on div "Select a Data Source Type" at bounding box center [403, 100] width 92 height 10
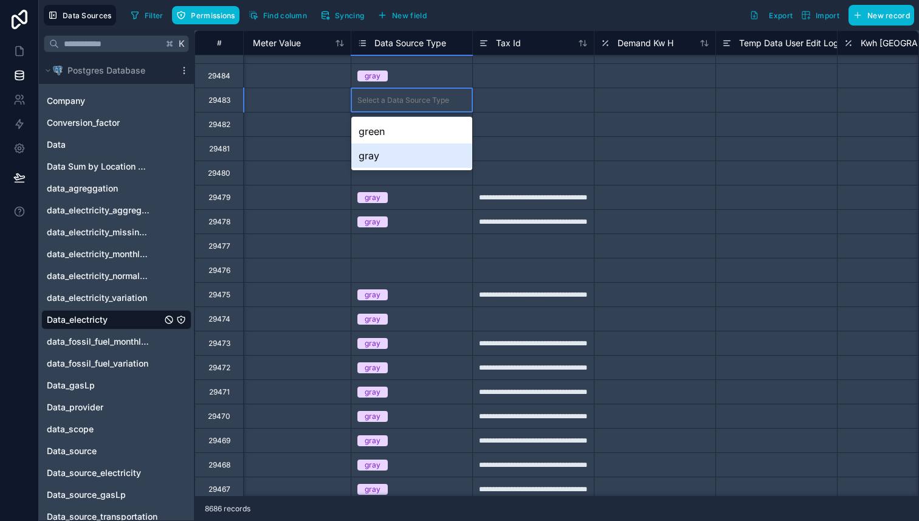
click at [414, 154] on div "gray" at bounding box center [411, 155] width 121 height 24
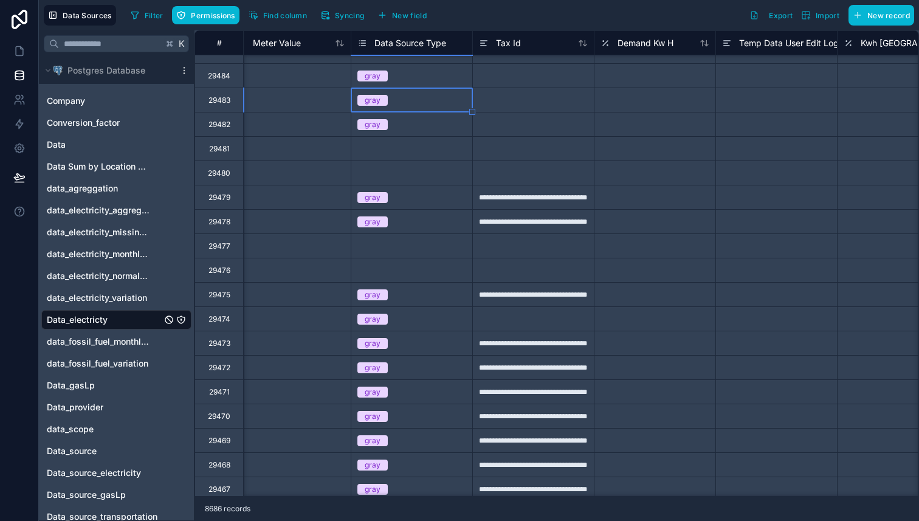
click at [414, 154] on div "Select a Data Source Type" at bounding box center [411, 149] width 121 height 12
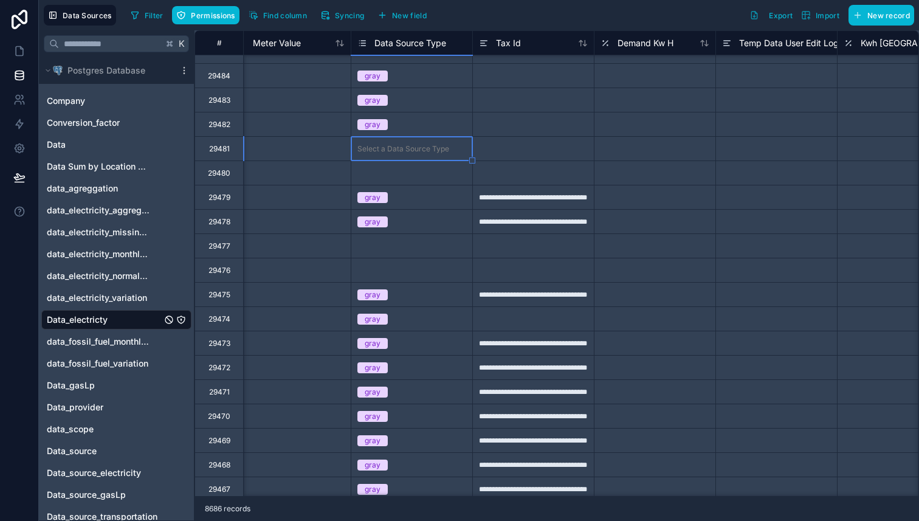
click at [414, 154] on div "Select a Data Source Type" at bounding box center [411, 149] width 121 height 12
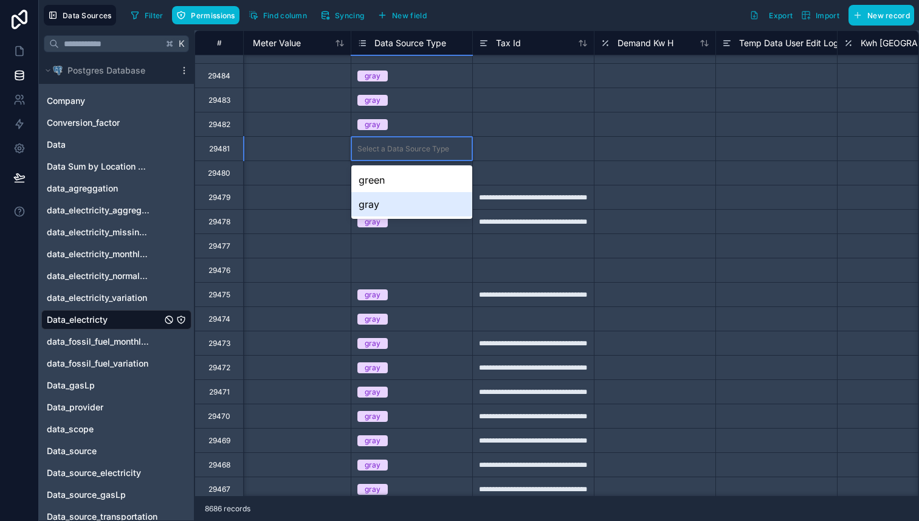
click at [405, 205] on div "gray" at bounding box center [411, 204] width 121 height 24
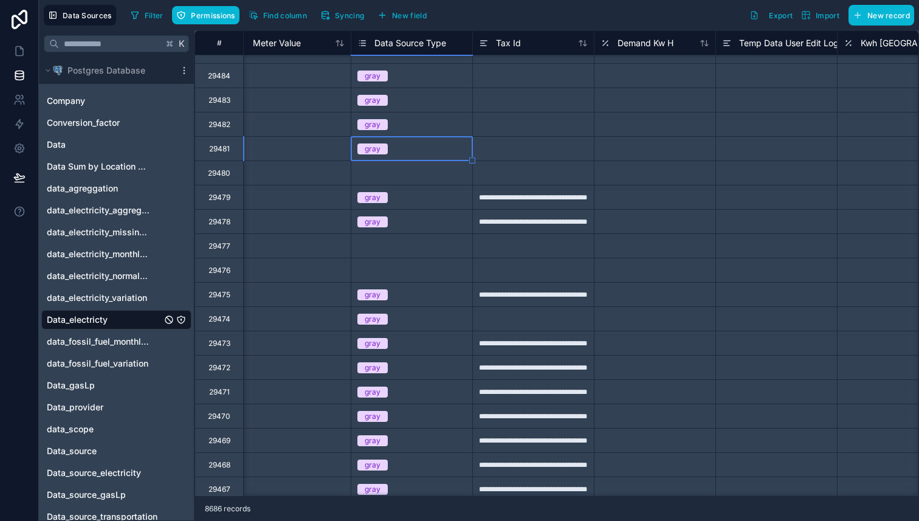
click at [413, 178] on div "Select a Data Source Type" at bounding box center [411, 173] width 121 height 12
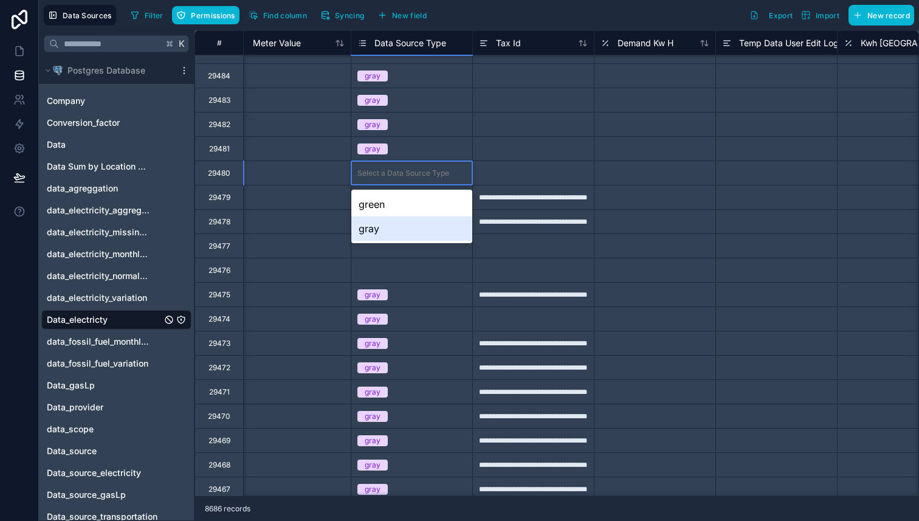
click at [406, 227] on div "gray" at bounding box center [411, 228] width 121 height 24
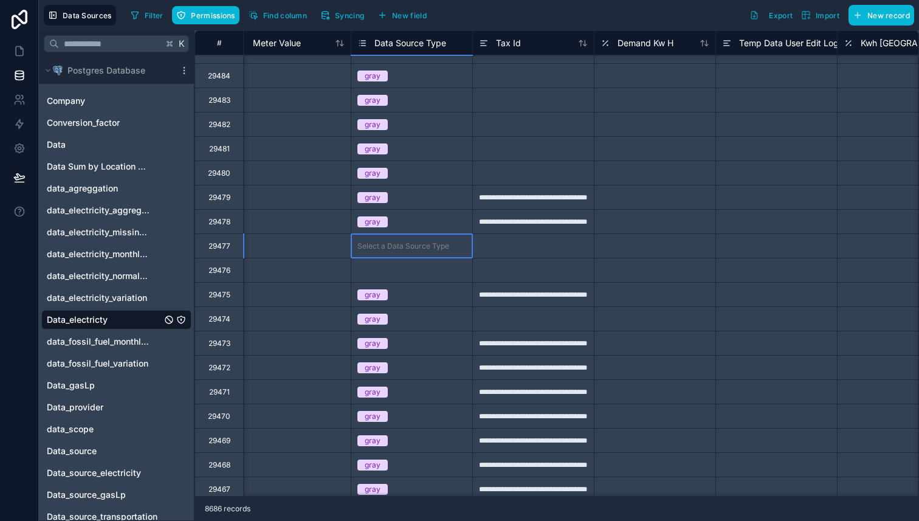
click at [418, 251] on div "Select a Data Source Type" at bounding box center [411, 246] width 121 height 12
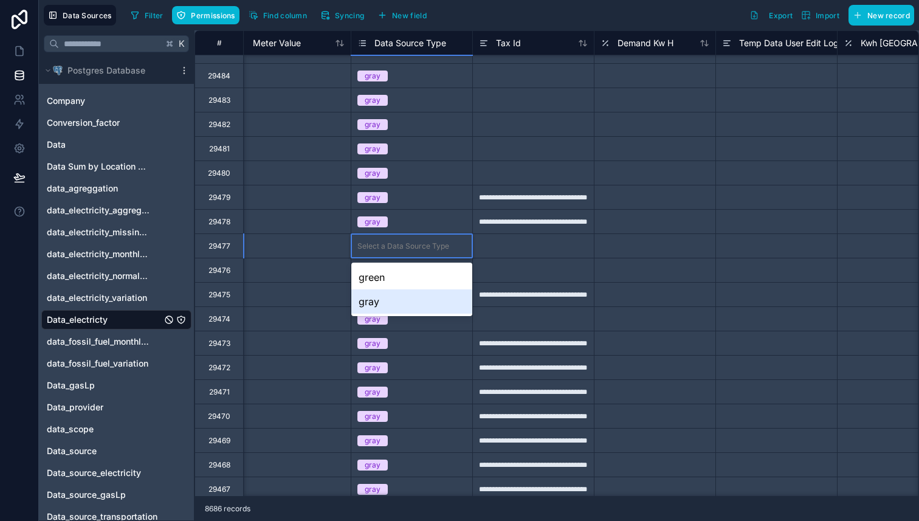
click at [416, 295] on div "gray" at bounding box center [411, 301] width 121 height 24
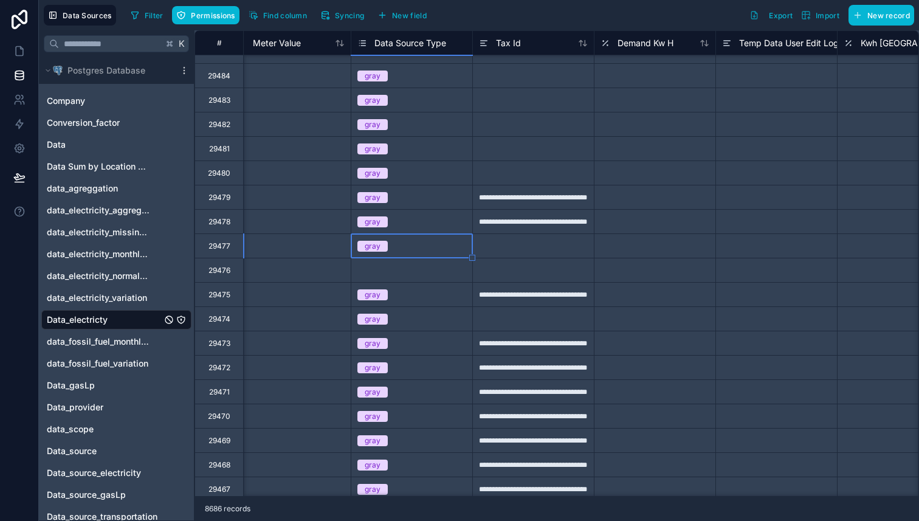
click at [426, 271] on div "Select a Data Source Type" at bounding box center [403, 271] width 92 height 10
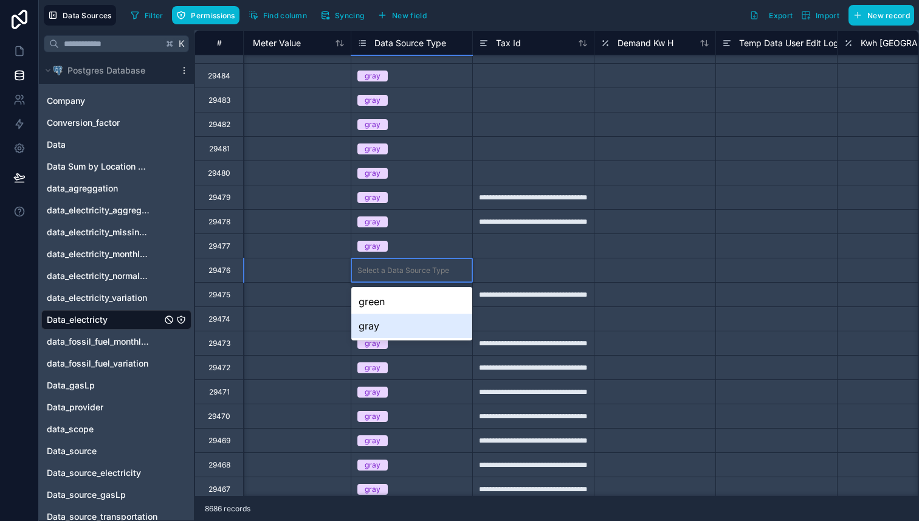
click at [418, 319] on div "gray" at bounding box center [411, 326] width 121 height 24
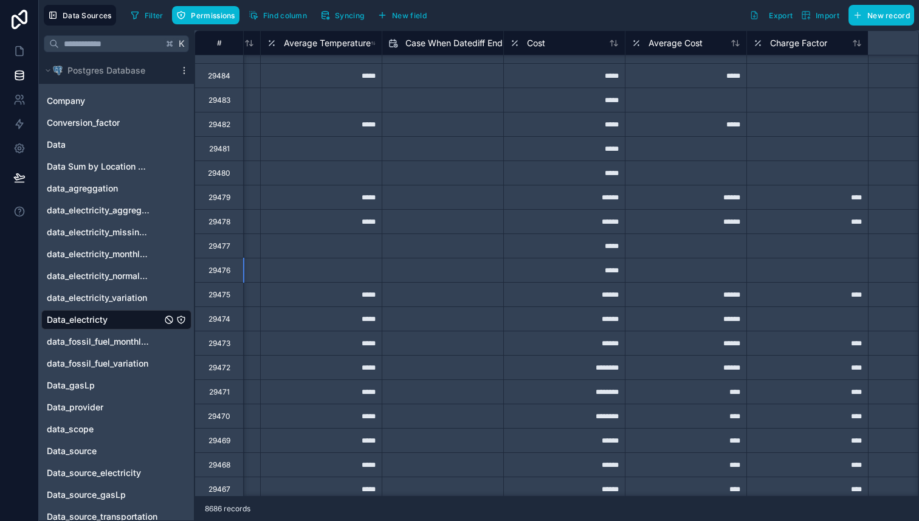
scroll to position [575, 0]
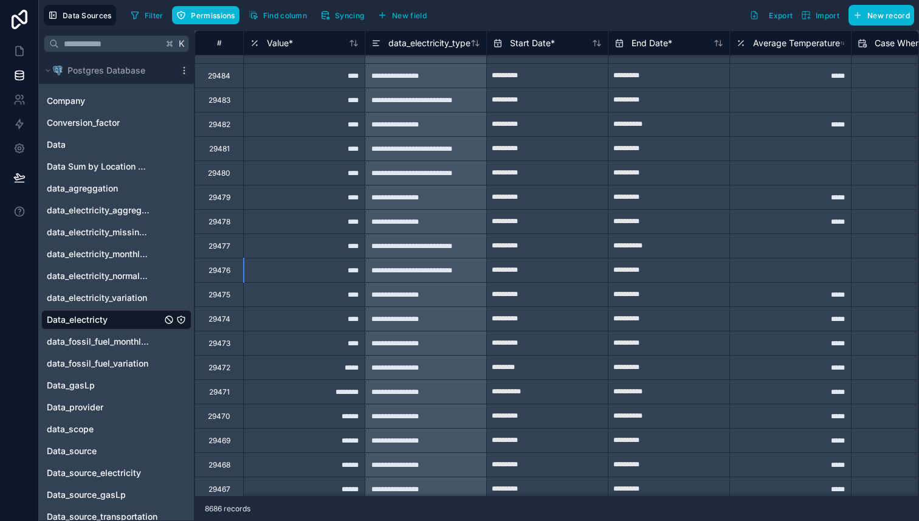
click at [437, 149] on div "**********" at bounding box center [426, 148] width 122 height 24
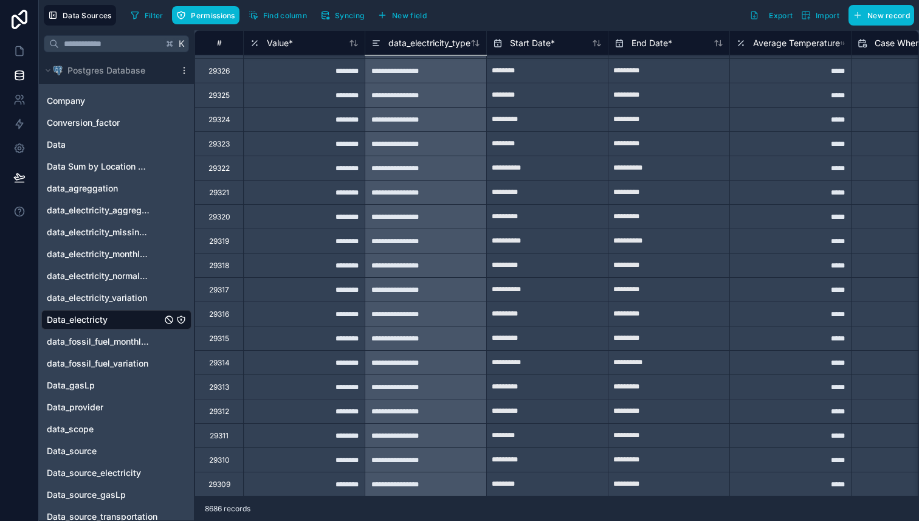
scroll to position [0, 0]
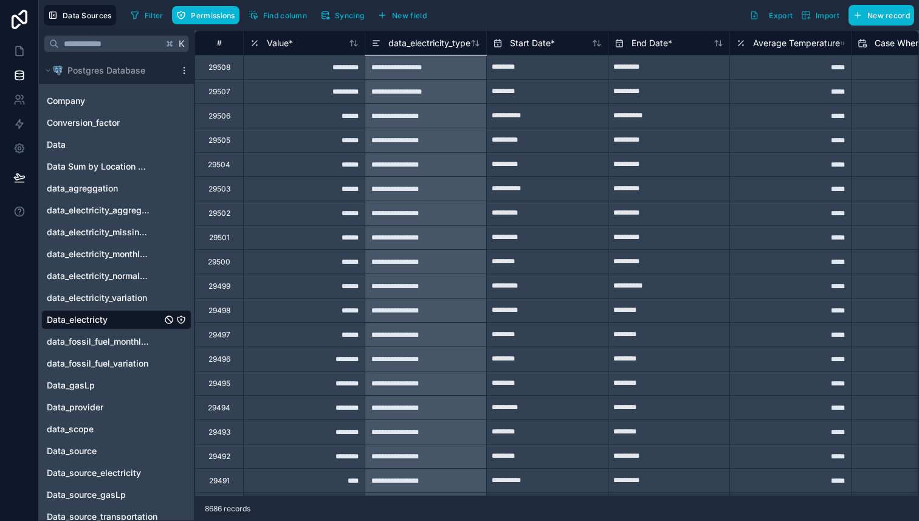
click at [155, 25] on div "Filter Permissions Find column Syncing New field" at bounding box center [281, 15] width 310 height 21
click at [150, 18] on span "Filter" at bounding box center [154, 15] width 19 height 9
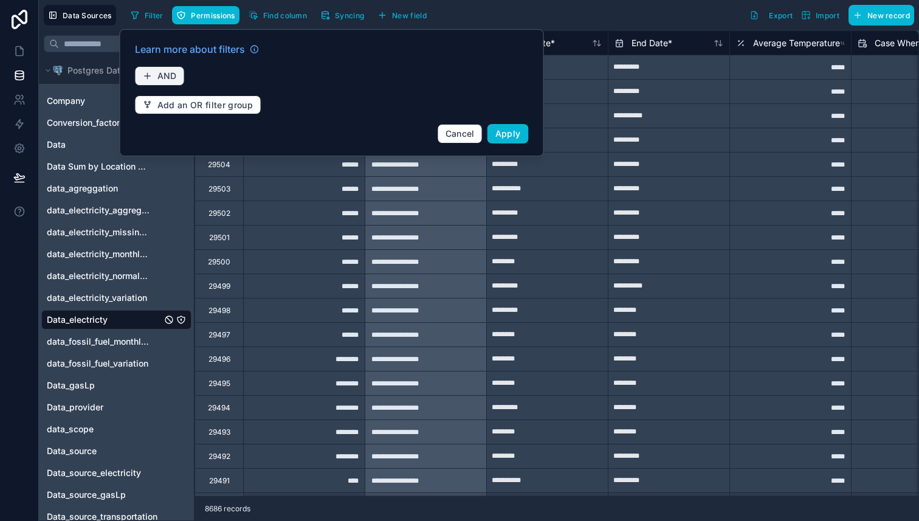
click at [168, 71] on span "AND" at bounding box center [166, 76] width 19 height 11
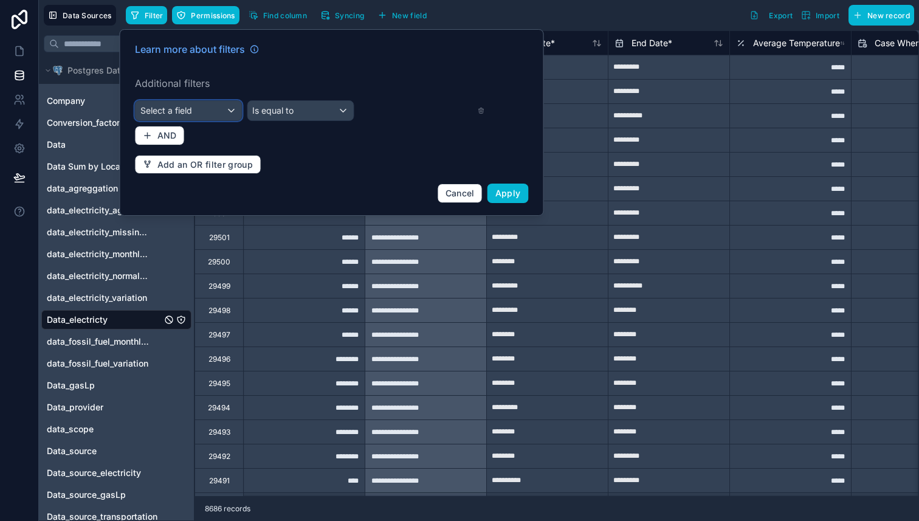
click at [173, 109] on span "Select a field" at bounding box center [166, 110] width 52 height 10
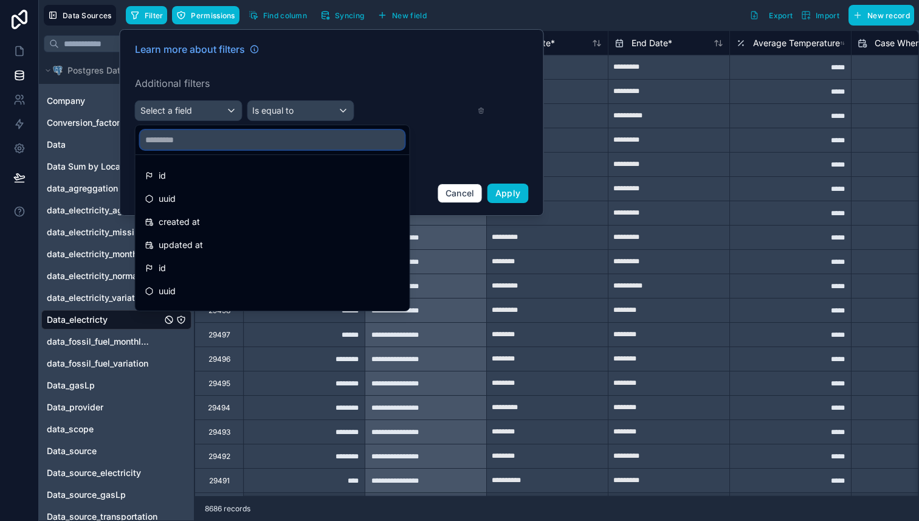
click at [187, 137] on input "text" at bounding box center [272, 139] width 264 height 19
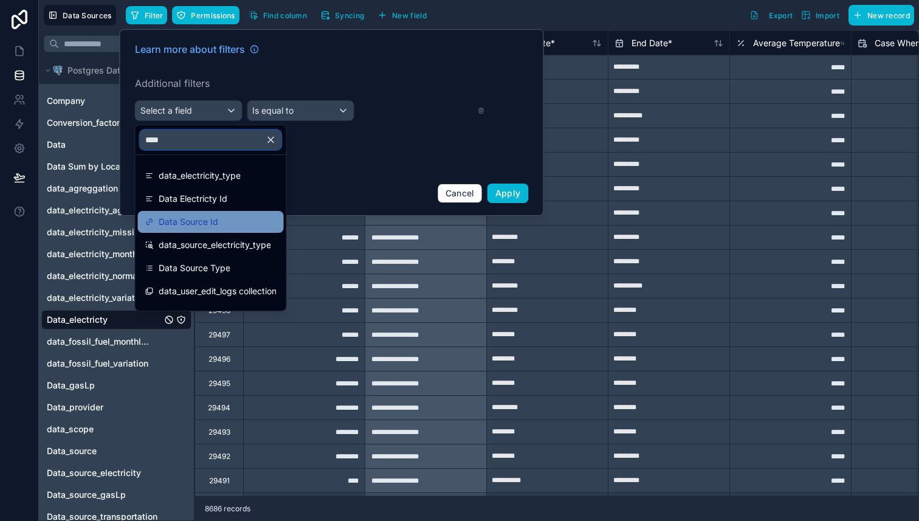
type input "****"
click at [214, 223] on span "Data Source Id" at bounding box center [189, 222] width 60 height 15
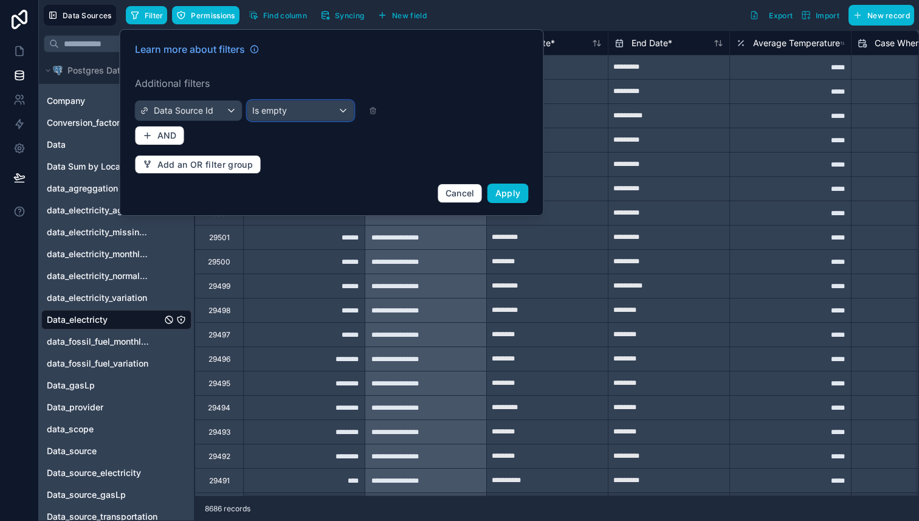
click at [312, 109] on div "Is empty" at bounding box center [300, 110] width 106 height 19
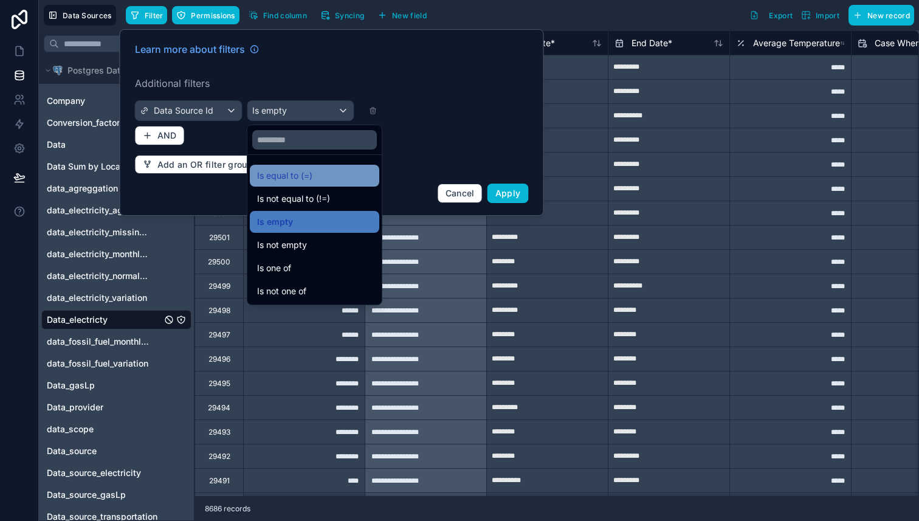
click at [310, 179] on span "Is equal to (=)" at bounding box center [284, 175] width 55 height 15
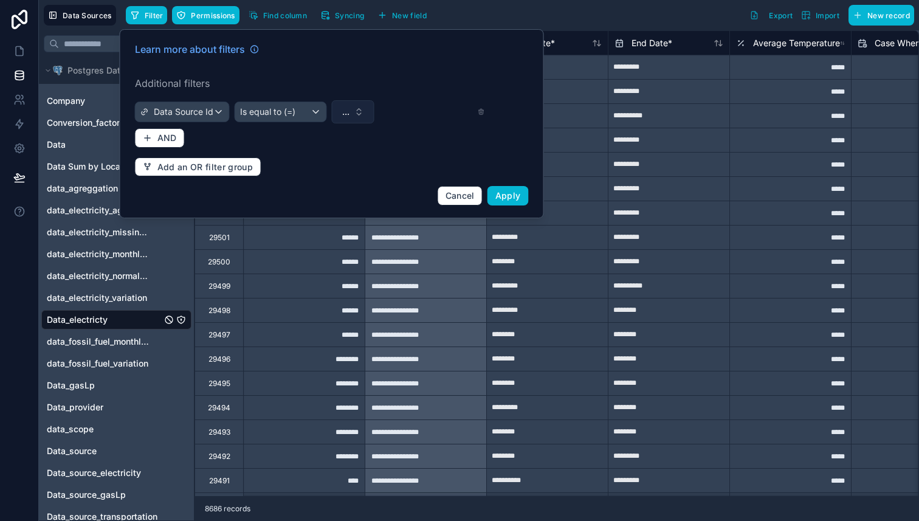
click at [341, 116] on button "..." at bounding box center [353, 111] width 43 height 23
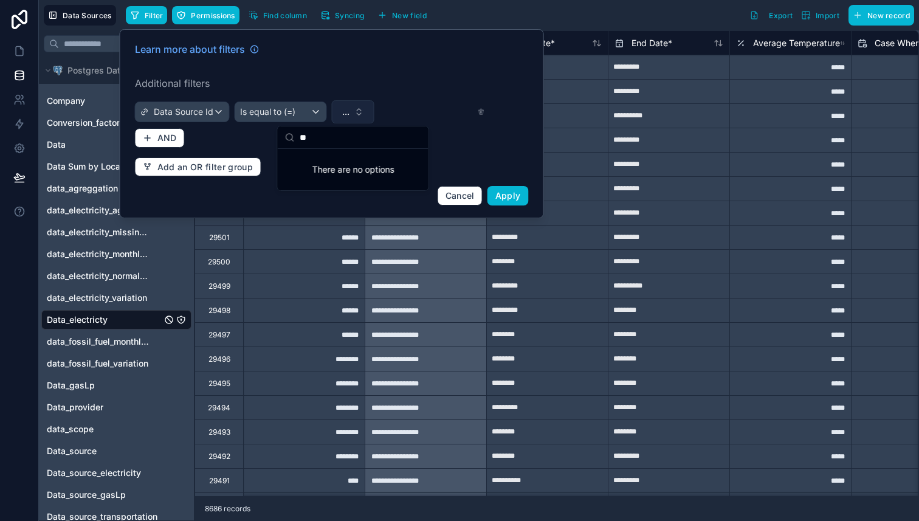
type input "*"
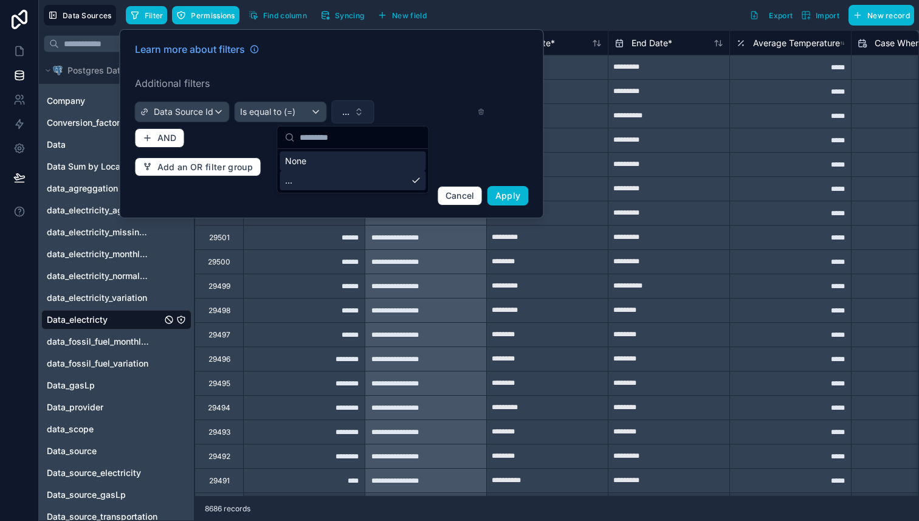
type input "*"
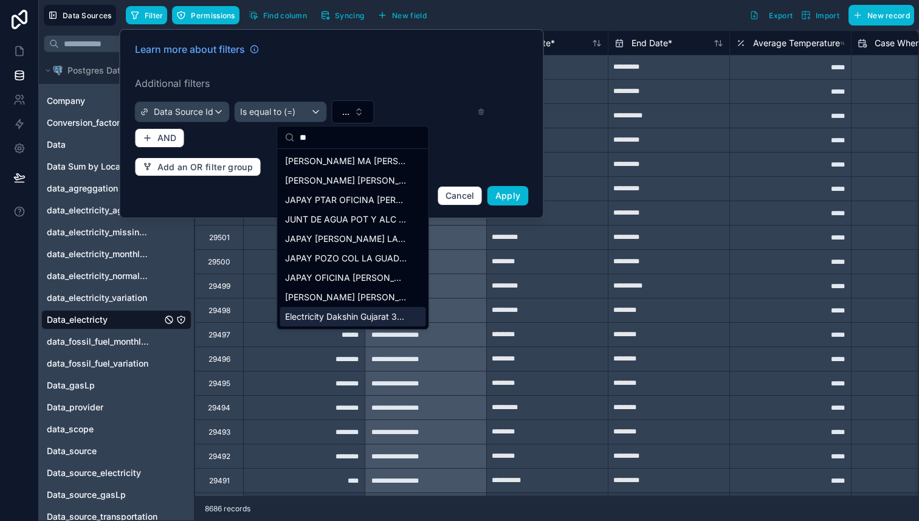
type input "**"
click at [351, 320] on span "Electricity Dakshin Gujarat 38281" at bounding box center [346, 317] width 122 height 12
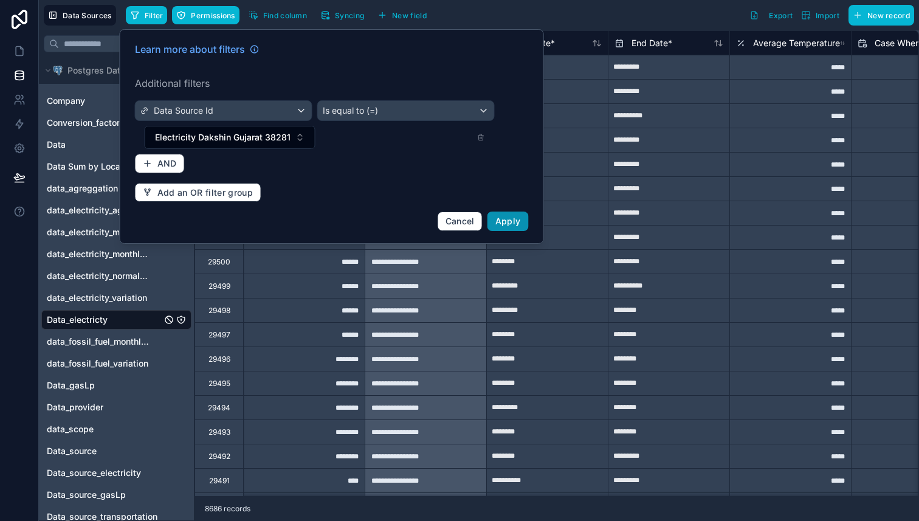
click at [516, 222] on span "Apply" at bounding box center [508, 221] width 26 height 10
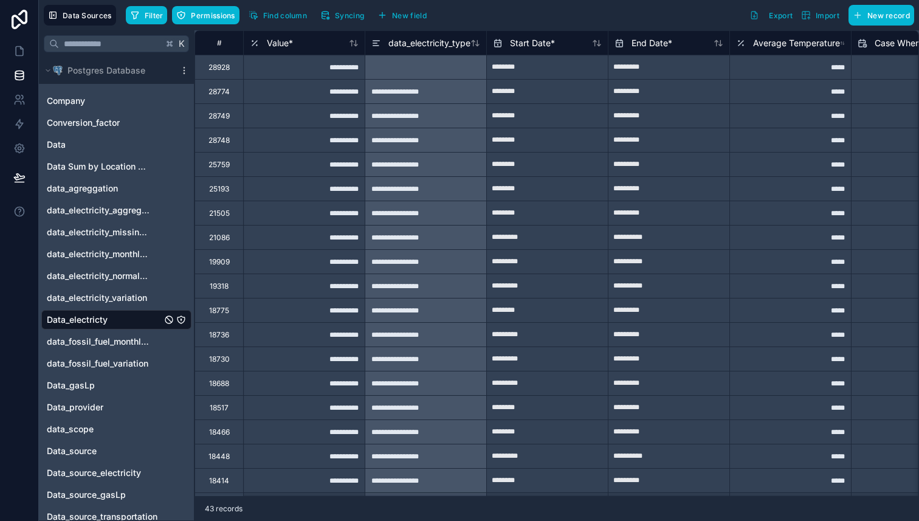
click at [433, 61] on div at bounding box center [426, 67] width 122 height 24
click at [405, 66] on div at bounding box center [426, 67] width 122 height 24
click at [423, 36] on div "data_electricity_type" at bounding box center [420, 43] width 99 height 15
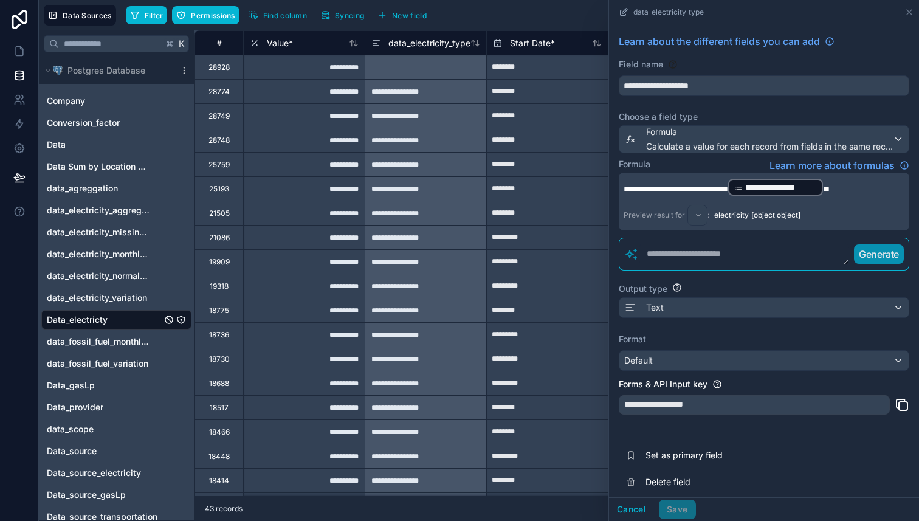
click at [763, 216] on span "electricity_[object object]" at bounding box center [757, 215] width 86 height 10
click at [830, 192] on span "**" at bounding box center [826, 189] width 7 height 9
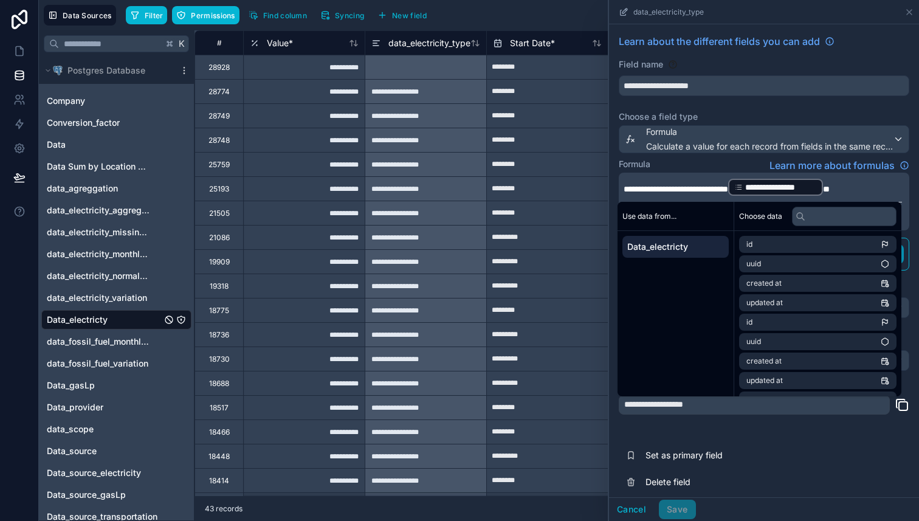
click at [545, 77] on input "********" at bounding box center [547, 67] width 121 height 19
select select "****"
select select "*"
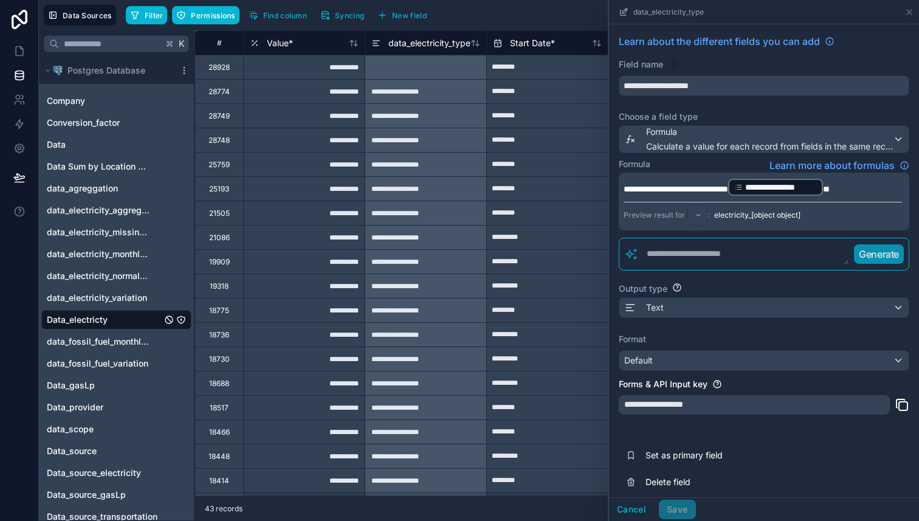
click at [846, 119] on label "Choose a field type" at bounding box center [764, 117] width 291 height 12
click at [677, 507] on div "Cancel Save" at bounding box center [652, 509] width 87 height 19
click at [395, 67] on div at bounding box center [426, 67] width 122 height 24
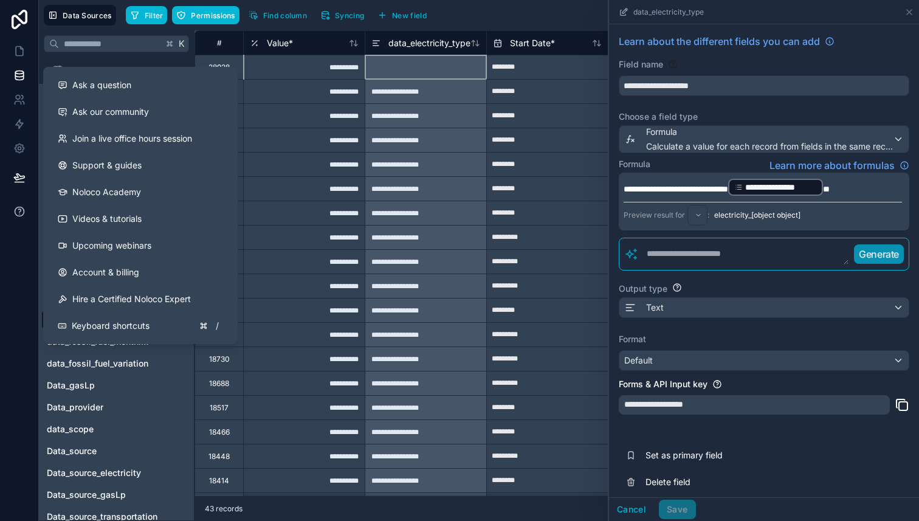
click at [18, 210] on icon at bounding box center [19, 211] width 12 height 12
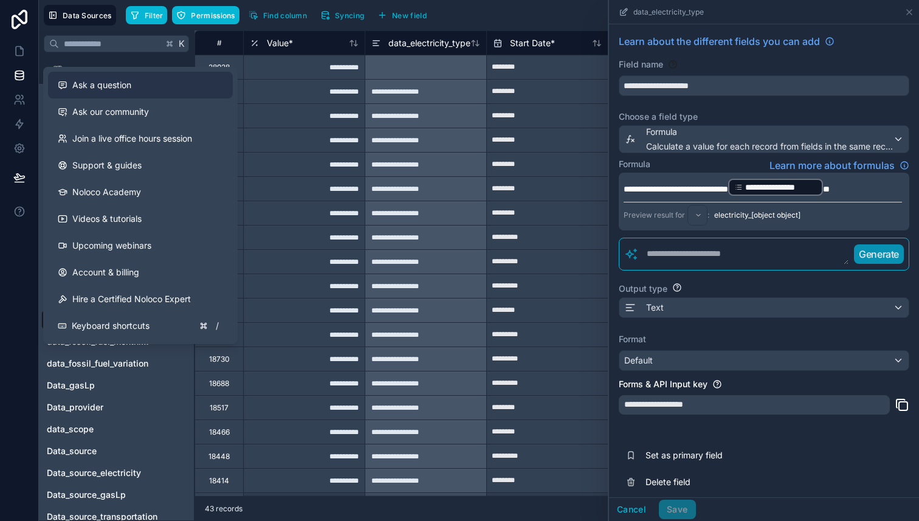
click at [122, 91] on span "Ask a question" at bounding box center [101, 85] width 59 height 12
